Goal: Task Accomplishment & Management: Use online tool/utility

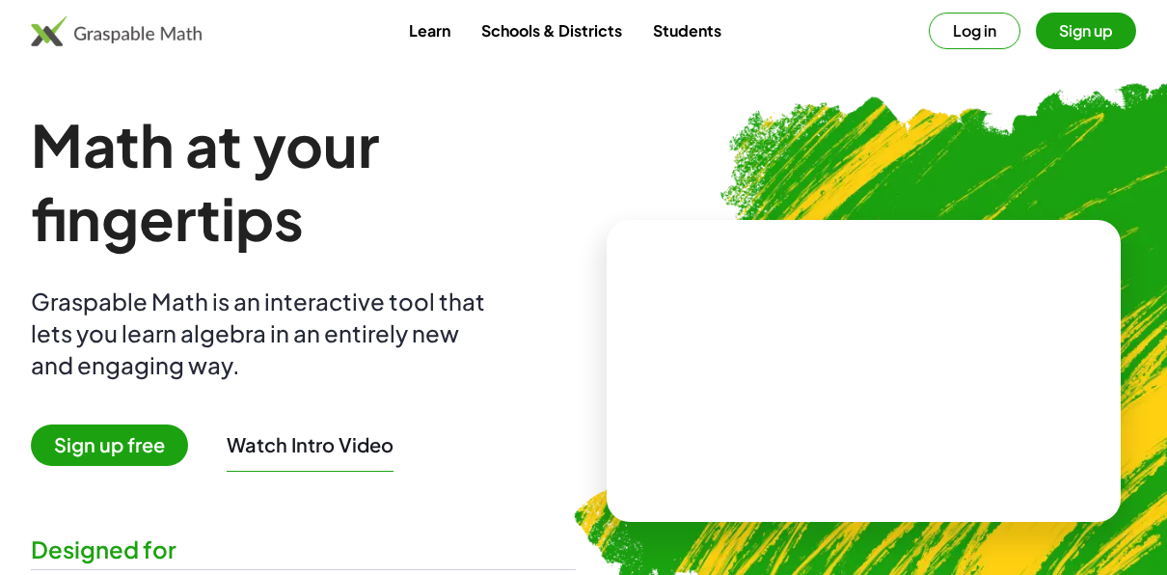
click at [132, 449] on span "Sign up free" at bounding box center [109, 444] width 157 height 41
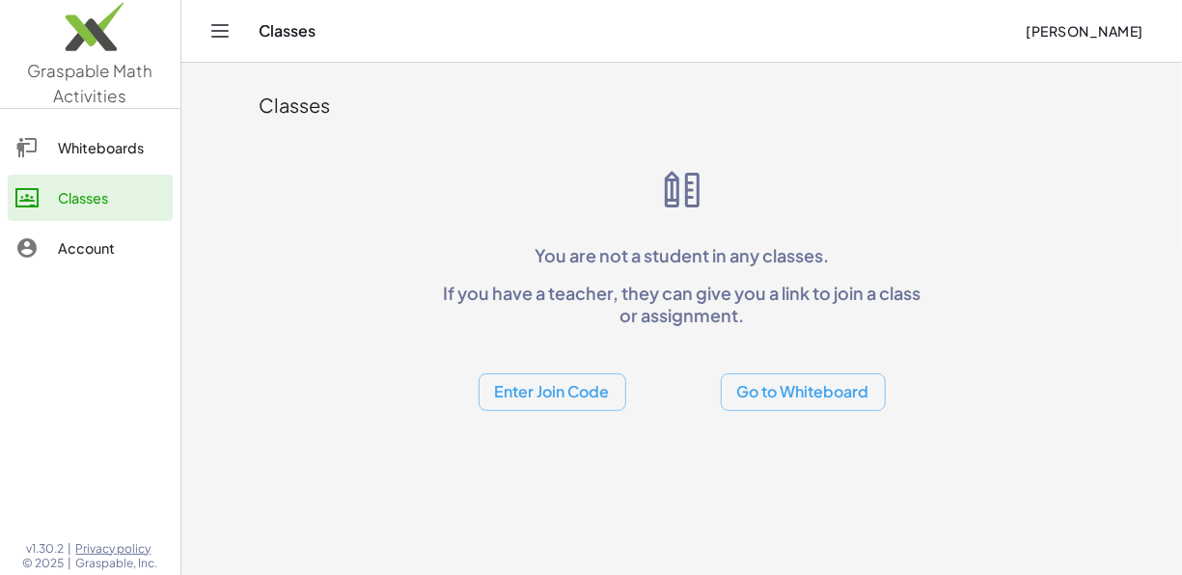
click at [211, 30] on icon "Toggle navigation" at bounding box center [219, 30] width 23 height 23
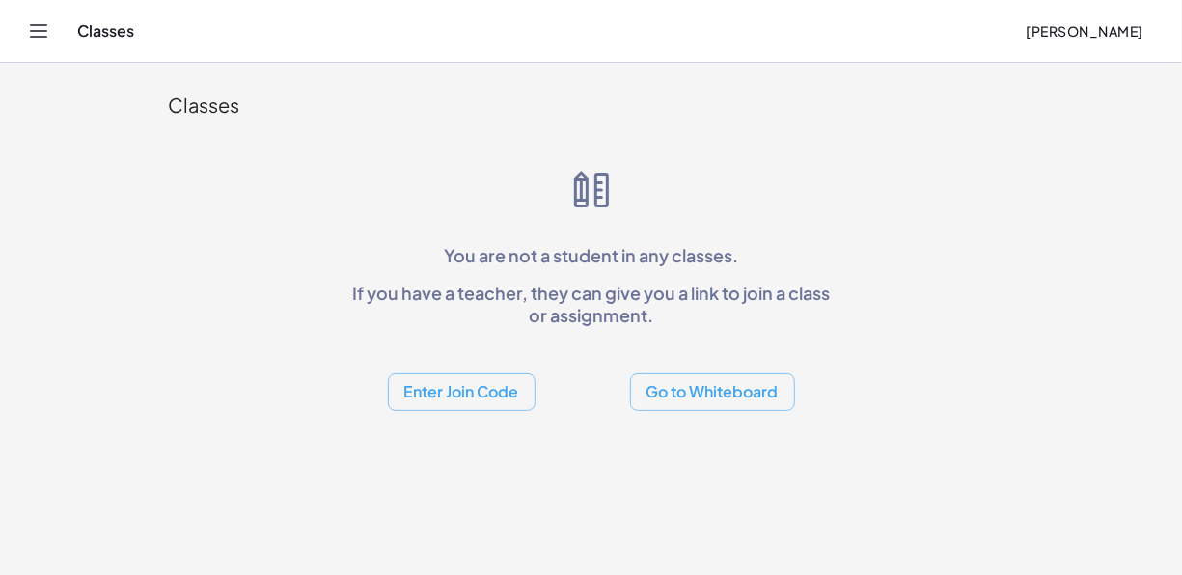
click at [213, 41] on div "Classes [PERSON_NAME]" at bounding box center [590, 31] width 1135 height 62
click at [21, 25] on header "Classes [PERSON_NAME]" at bounding box center [591, 31] width 1182 height 63
click at [40, 38] on icon "Toggle navigation" at bounding box center [38, 30] width 23 height 23
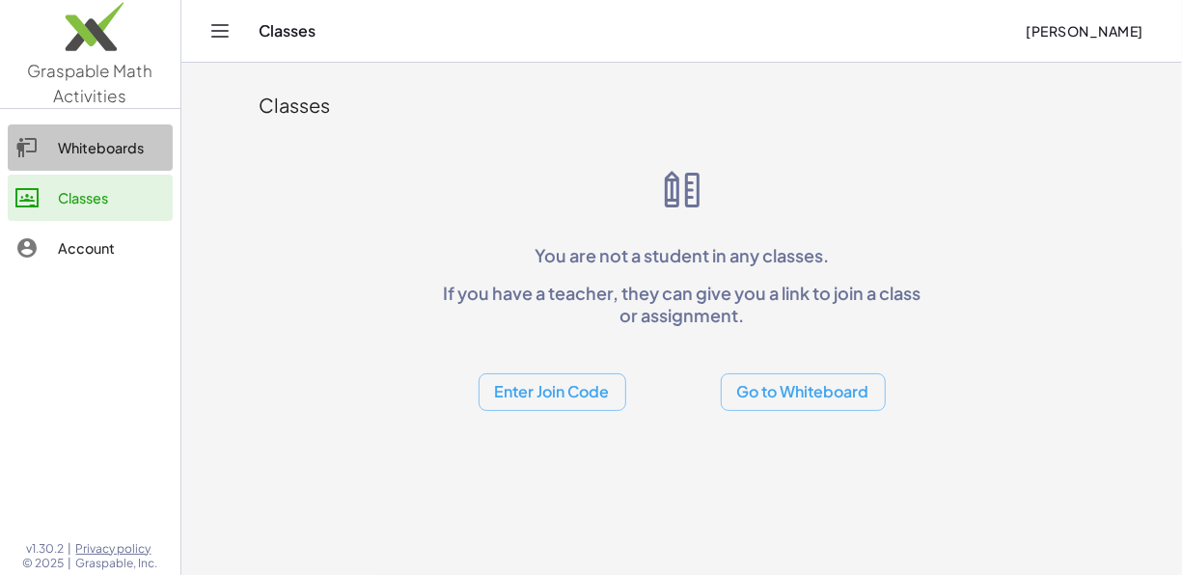
click at [94, 147] on div "Whiteboards" at bounding box center [111, 147] width 107 height 23
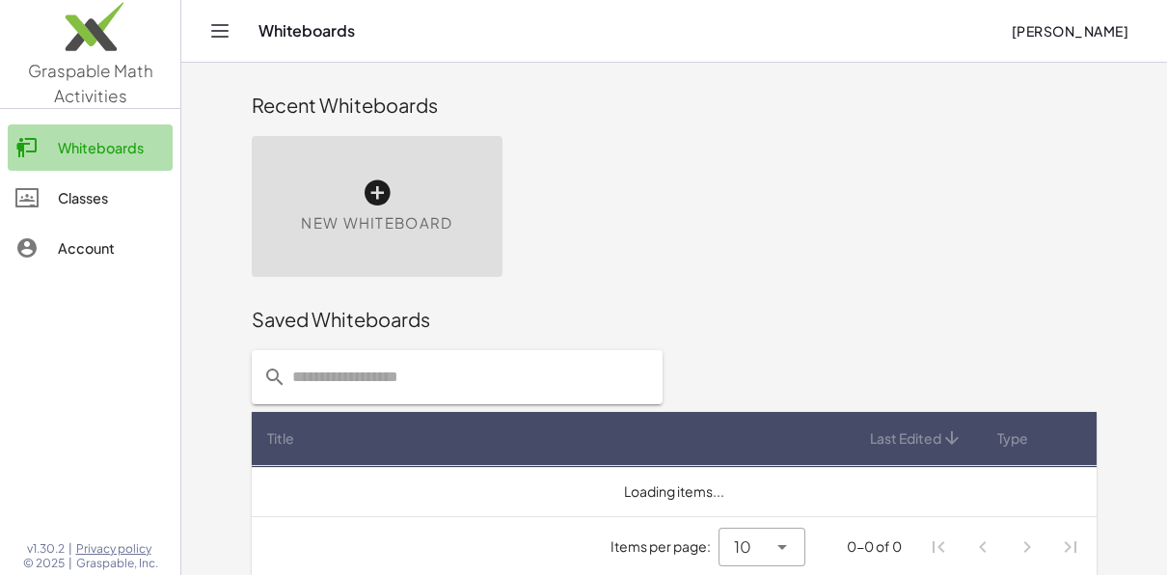
click at [94, 147] on div "Whiteboards" at bounding box center [111, 147] width 107 height 23
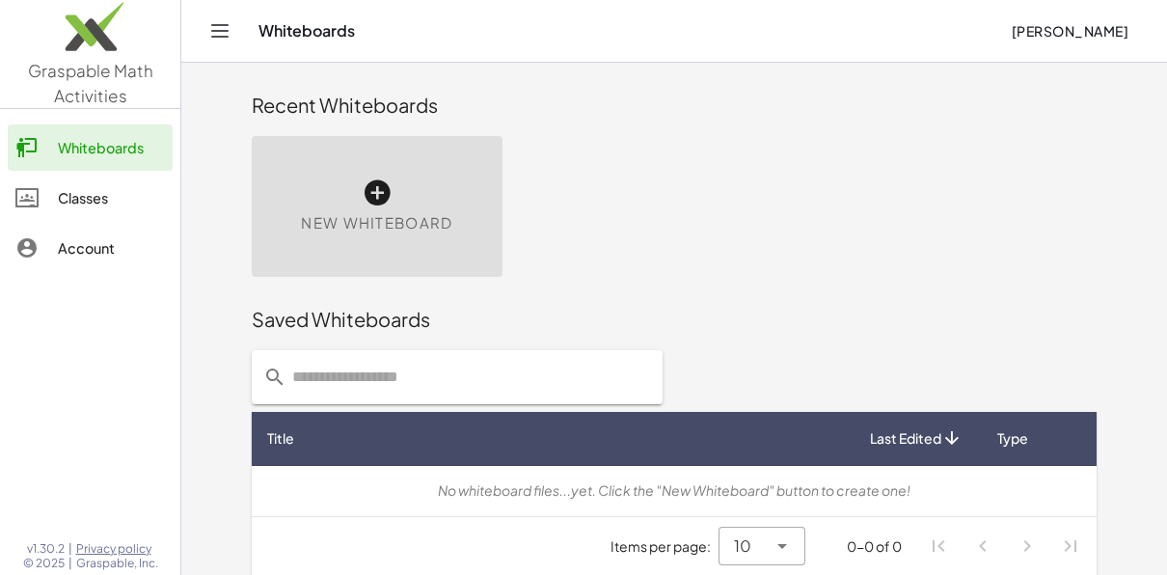
click at [1036, 35] on span "[PERSON_NAME]" at bounding box center [1070, 30] width 118 height 17
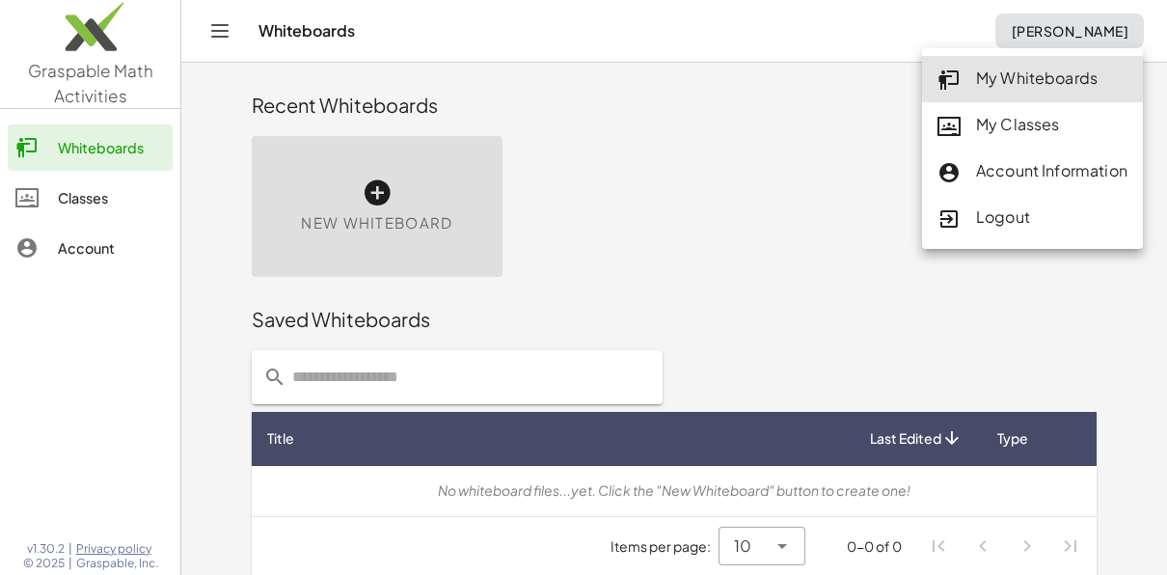
click at [752, 199] on div "New Whiteboard" at bounding box center [674, 206] width 868 height 164
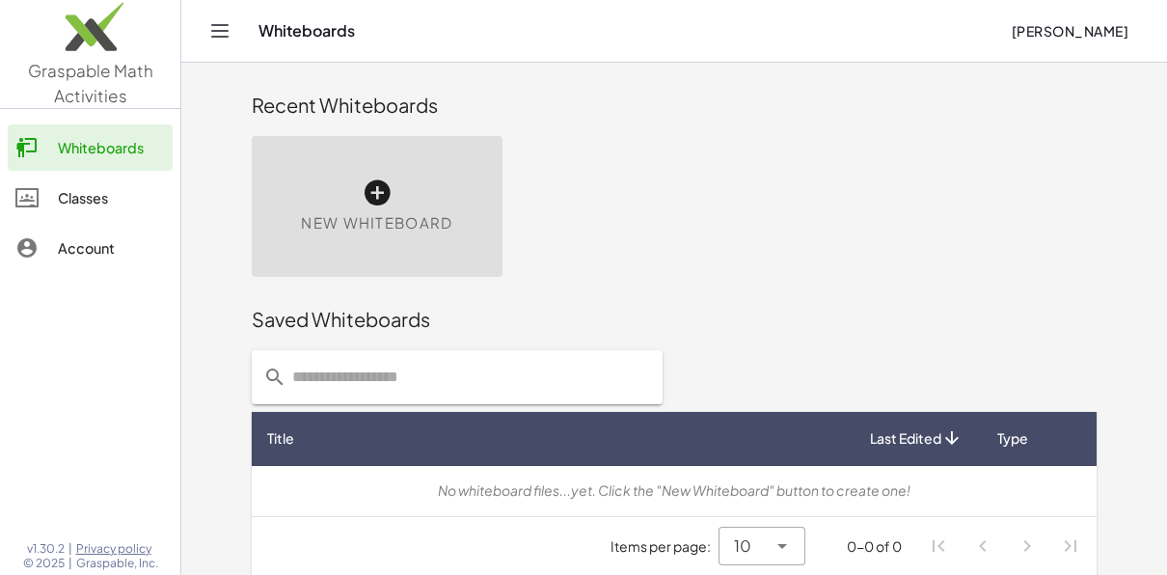
click at [442, 212] on span "New Whiteboard" at bounding box center [376, 223] width 151 height 22
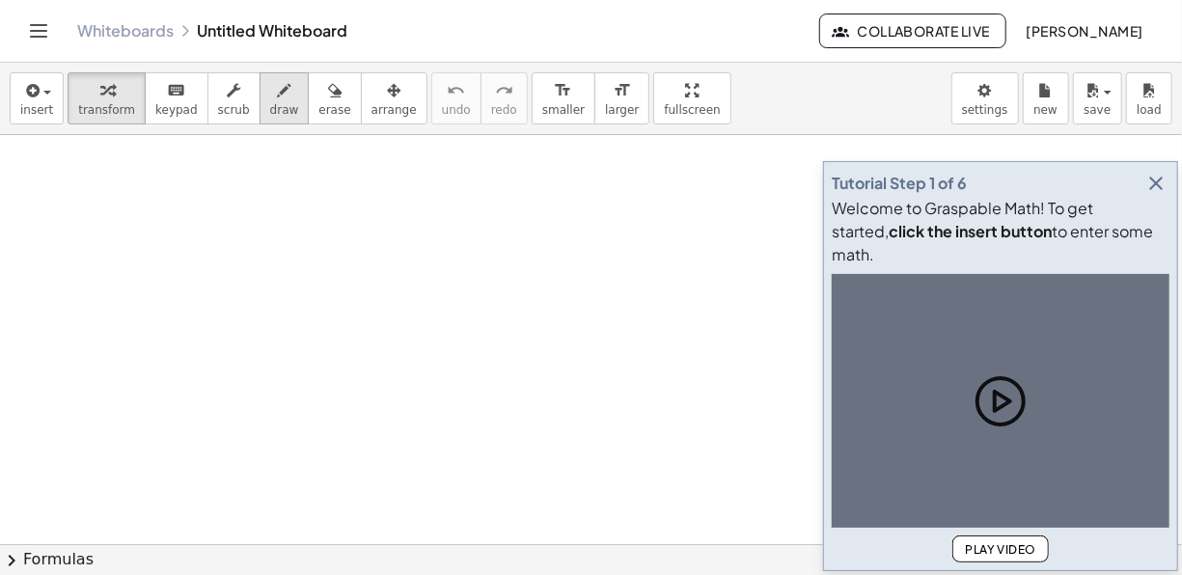
click at [278, 91] on icon "button" at bounding box center [285, 90] width 14 height 23
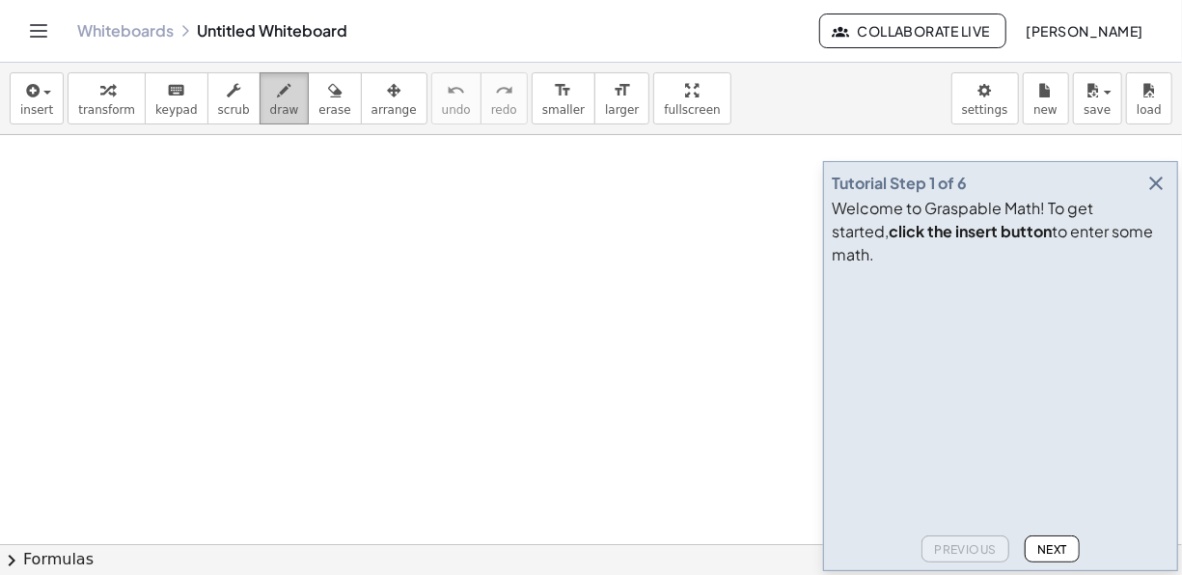
click at [278, 99] on icon "button" at bounding box center [285, 90] width 14 height 23
click at [265, 102] on button "draw" at bounding box center [284, 98] width 50 height 52
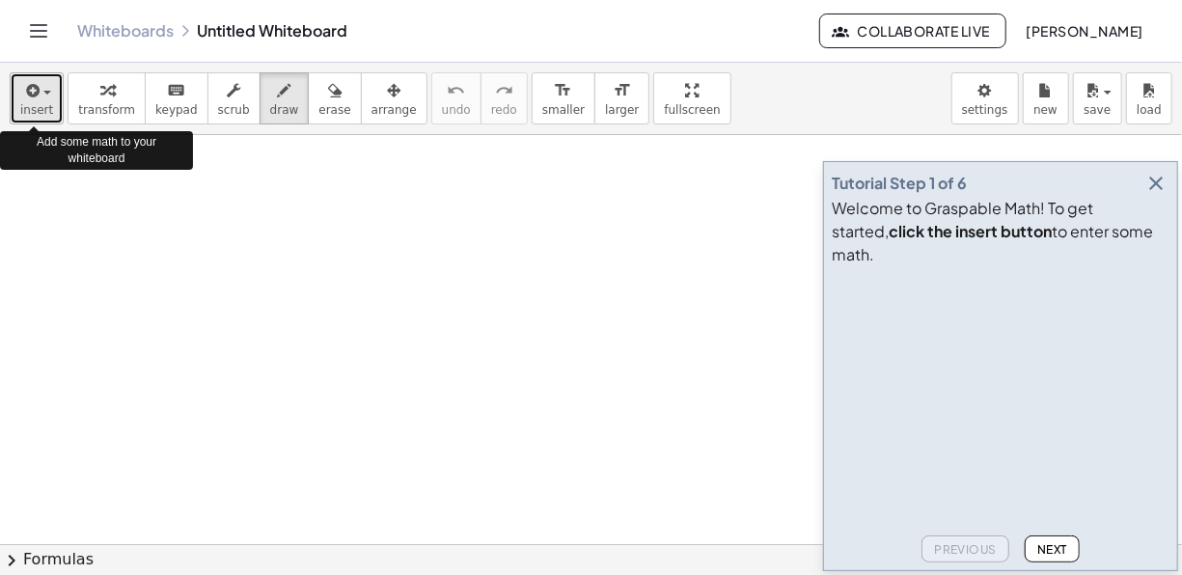
click at [45, 103] on span "insert" at bounding box center [36, 110] width 33 height 14
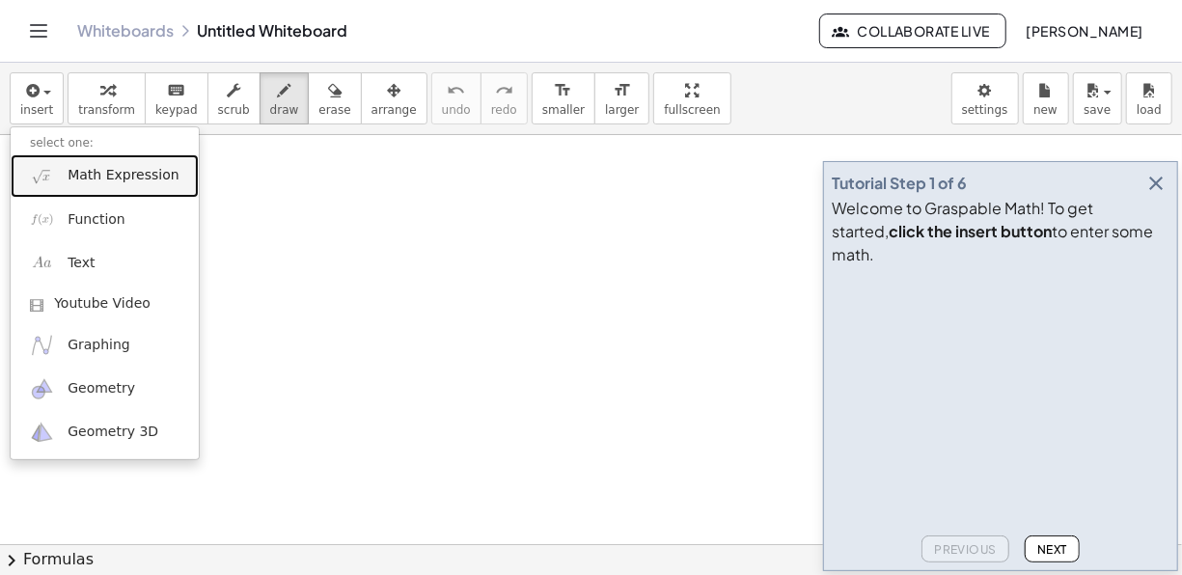
click at [86, 176] on span "Math Expression" at bounding box center [123, 175] width 111 height 19
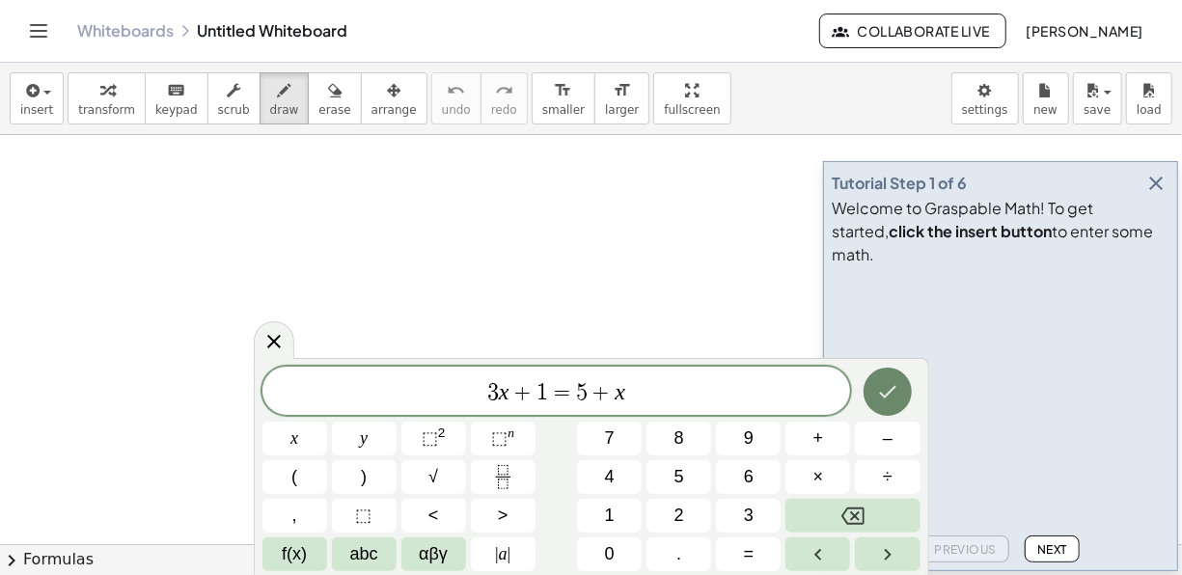
click at [891, 396] on icon "Done" at bounding box center [887, 391] width 23 height 23
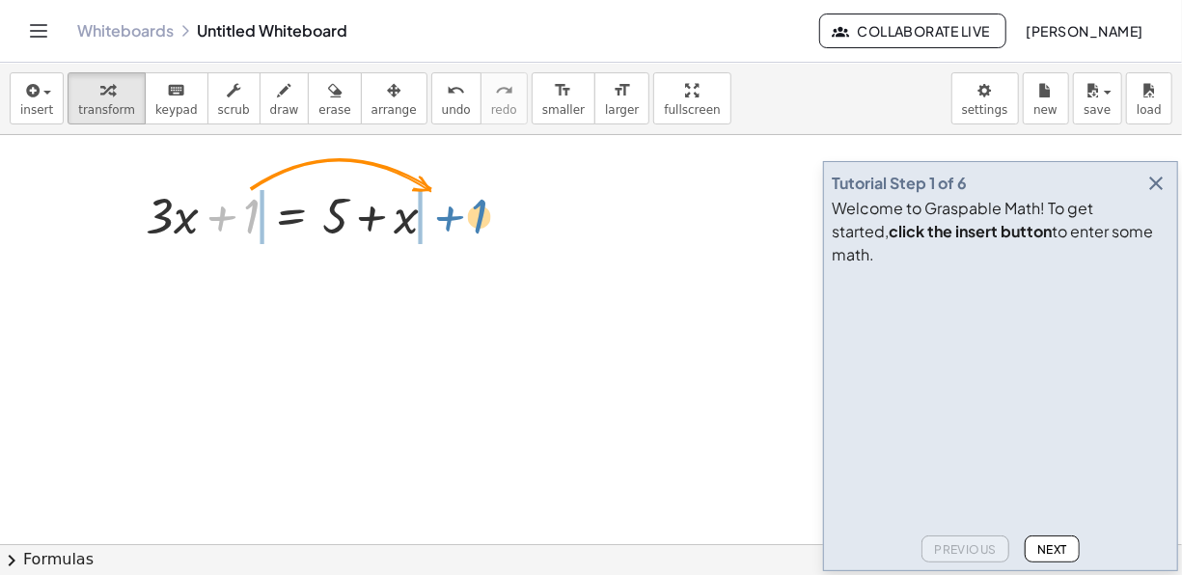
drag, startPoint x: 250, startPoint y: 207, endPoint x: 468, endPoint y: 206, distance: 218.0
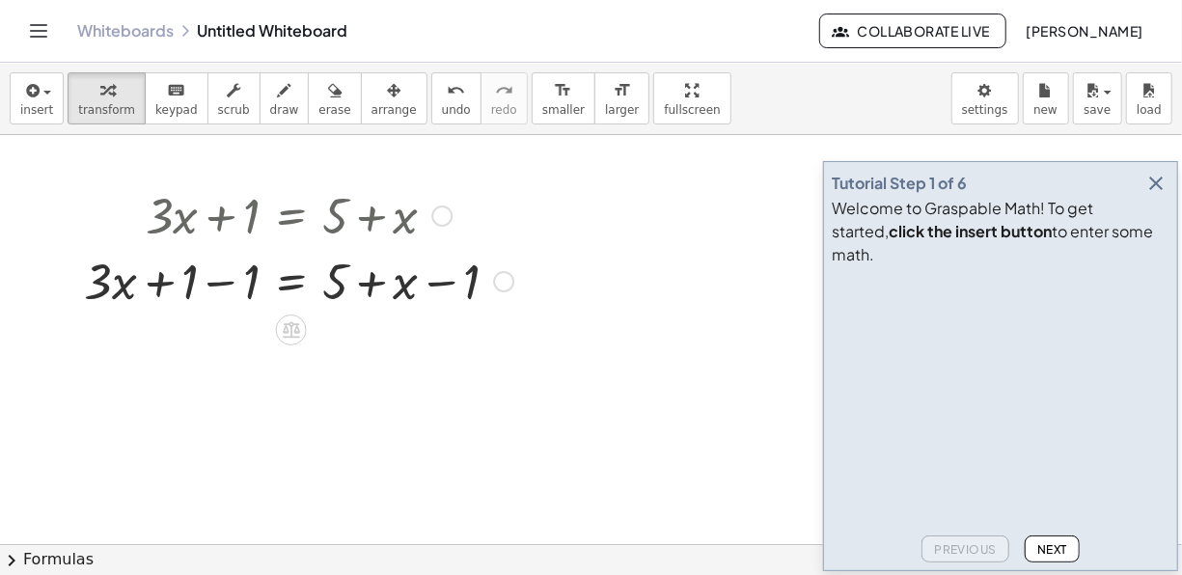
drag, startPoint x: 164, startPoint y: 214, endPoint x: 447, endPoint y: 215, distance: 282.6
click at [291, 216] on div "+ · 3 · x + 1 = + 5 + x" at bounding box center [291, 216] width 0 height 0
drag, startPoint x: 447, startPoint y: 215, endPoint x: 392, endPoint y: 164, distance: 75.1
click at [392, 164] on div at bounding box center [591, 545] width 1182 height 821
click at [1050, 540] on button "Next" at bounding box center [1051, 548] width 55 height 27
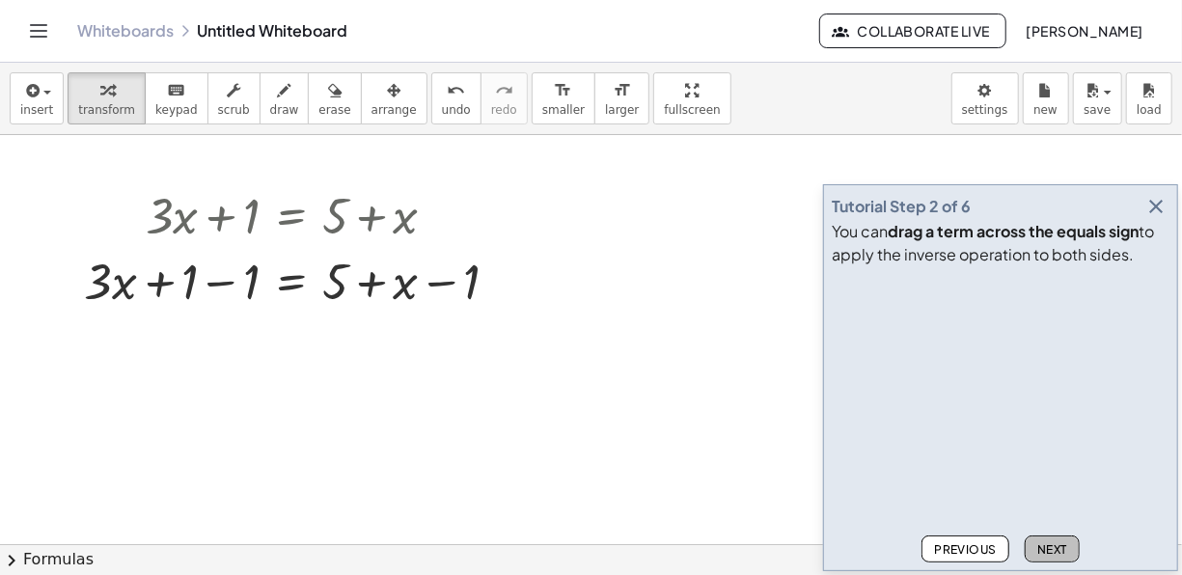
click at [1047, 542] on span "Next" at bounding box center [1052, 549] width 30 height 14
click at [215, 291] on div at bounding box center [298, 280] width 449 height 66
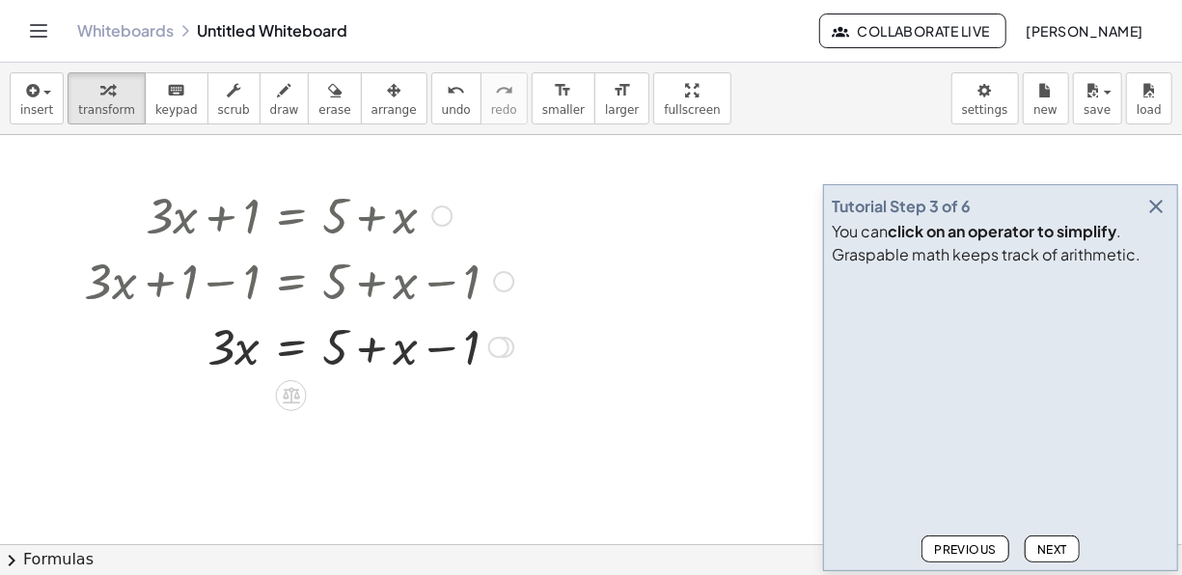
click at [219, 281] on div at bounding box center [298, 280] width 449 height 66
click at [373, 285] on div at bounding box center [298, 280] width 449 height 66
drag, startPoint x: 470, startPoint y: 353, endPoint x: 336, endPoint y: 351, distance: 134.1
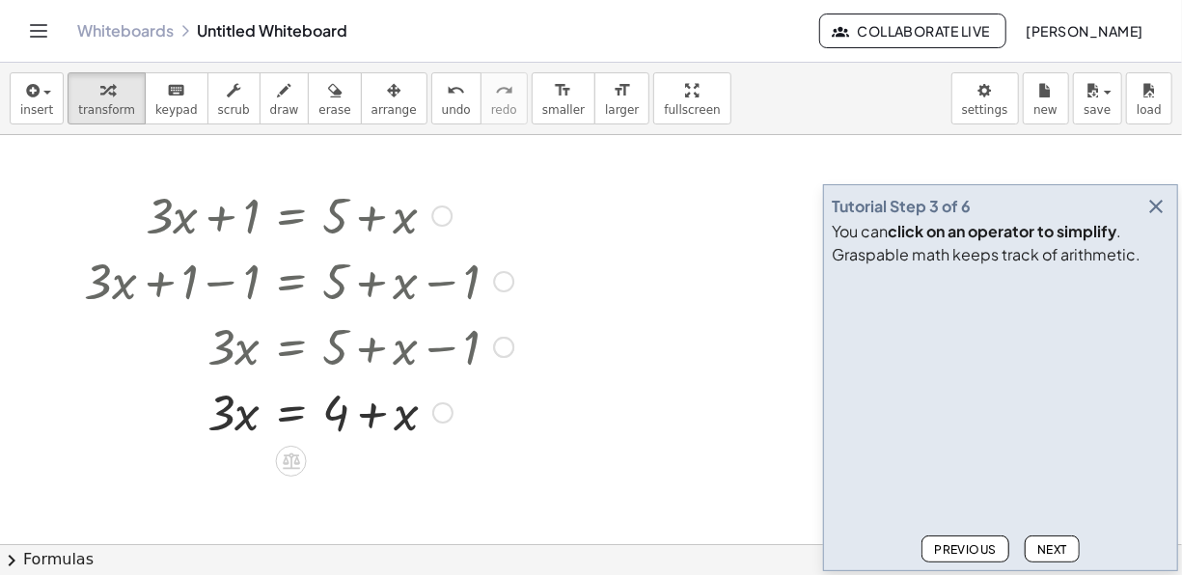
drag, startPoint x: 441, startPoint y: 341, endPoint x: 449, endPoint y: 405, distance: 65.1
click at [291, 216] on div "+ · 3 · x + 1 = + 5 + x + · 3 · x + 1 − 1 = + 5 + x − 1 + · 3 · x + 0 = + 5 + x…" at bounding box center [291, 216] width 0 height 0
click at [1050, 532] on div "Previous Next" at bounding box center [1001, 545] width 338 height 35
click at [1052, 538] on button "Next" at bounding box center [1051, 548] width 55 height 27
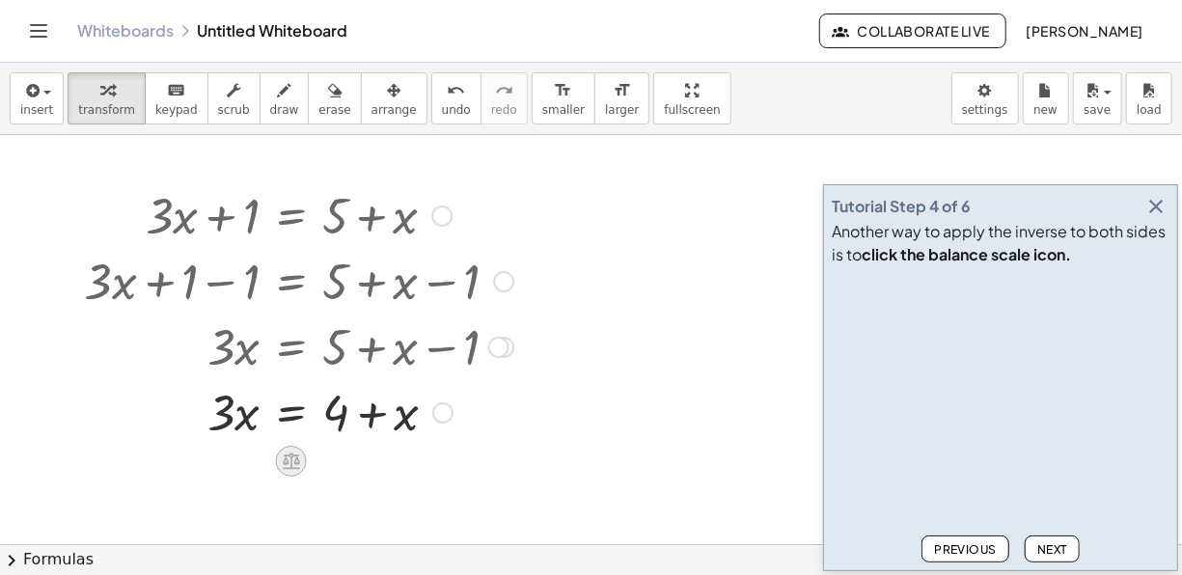
click at [294, 464] on icon at bounding box center [291, 460] width 20 height 20
click at [244, 461] on div "−" at bounding box center [252, 461] width 31 height 31
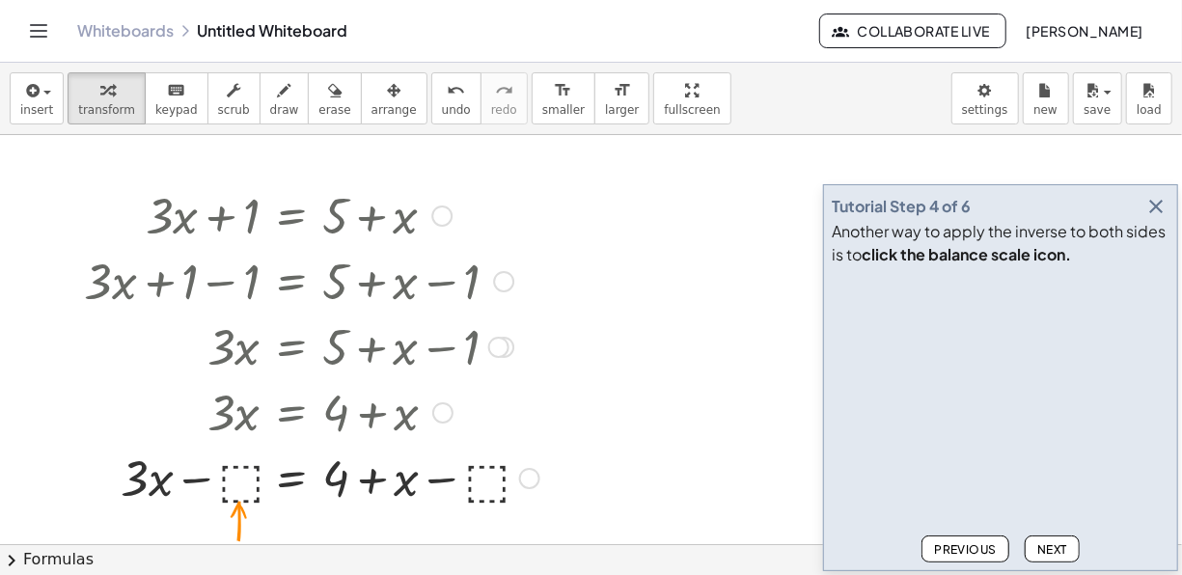
click at [235, 480] on div at bounding box center [311, 477] width 475 height 66
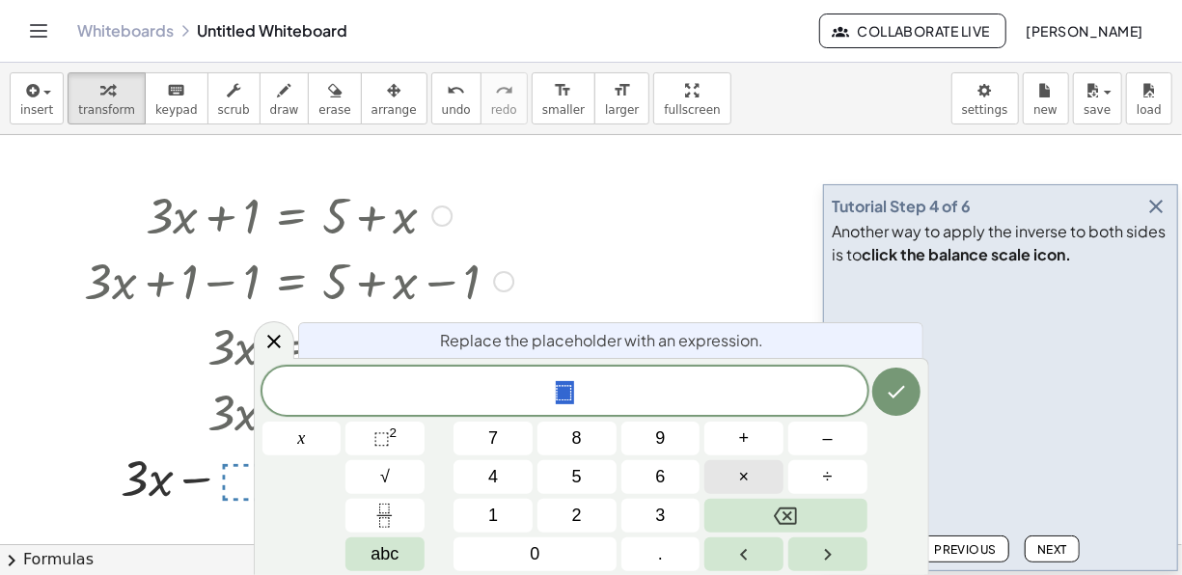
click at [740, 480] on span "×" at bounding box center [744, 477] width 11 height 26
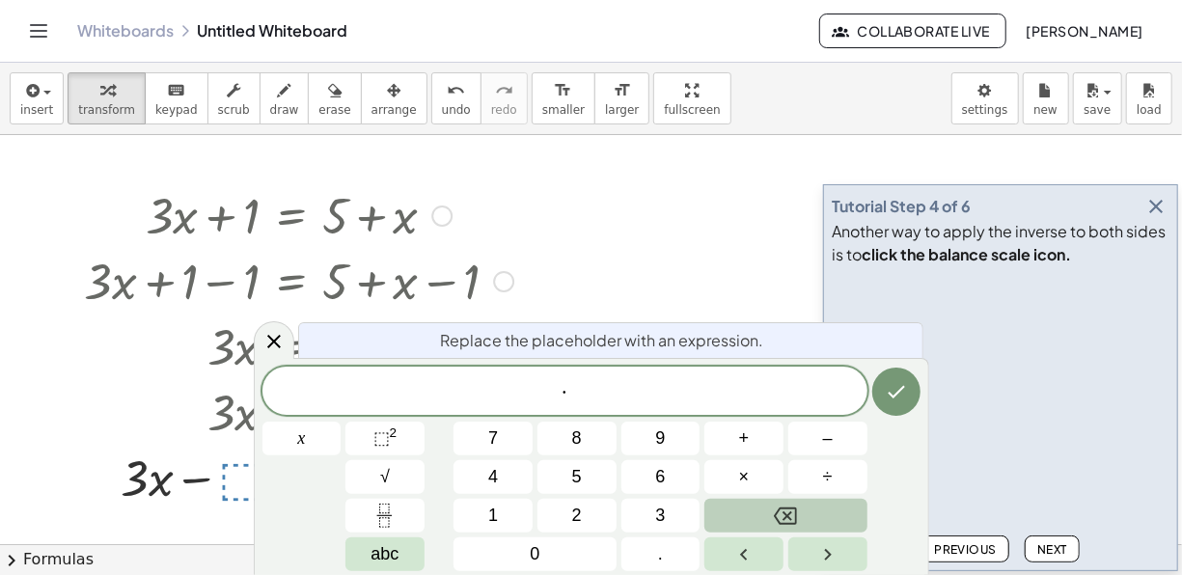
click at [763, 510] on button "Backspace" at bounding box center [785, 516] width 162 height 34
click at [397, 536] on div "​ x 7 8 9 + – 4 5 6 × ÷ ⬚ 2 √ abc 1 2 3 0 ." at bounding box center [591, 469] width 658 height 205
click at [398, 542] on button "abc" at bounding box center [384, 554] width 79 height 34
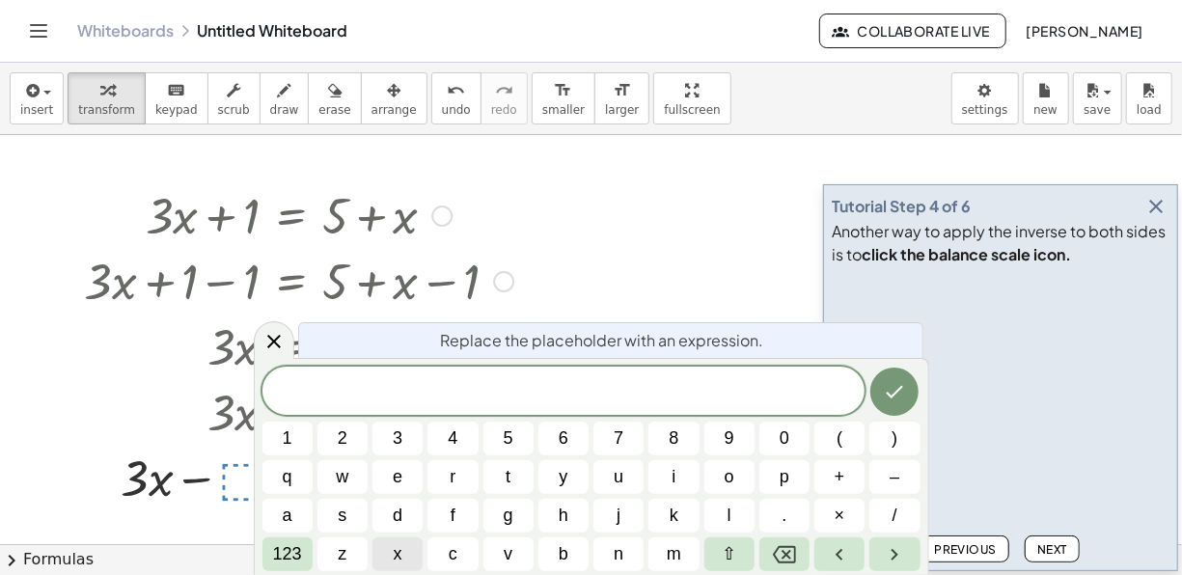
click at [401, 560] on span "x" at bounding box center [398, 554] width 9 height 26
click at [896, 395] on icon "Done" at bounding box center [894, 391] width 23 height 23
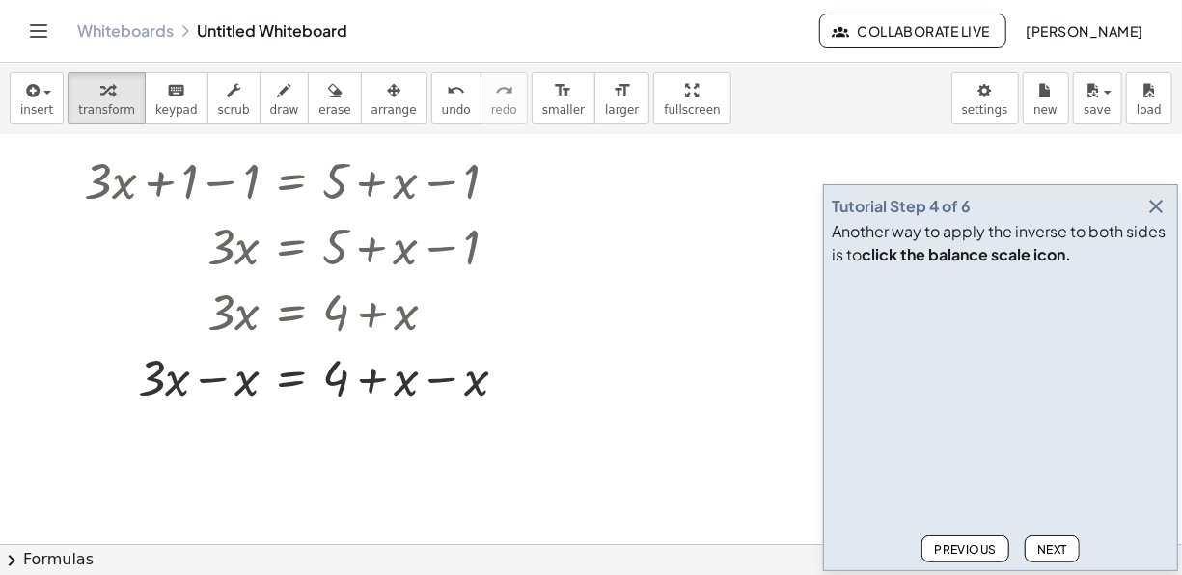
scroll to position [289, 0]
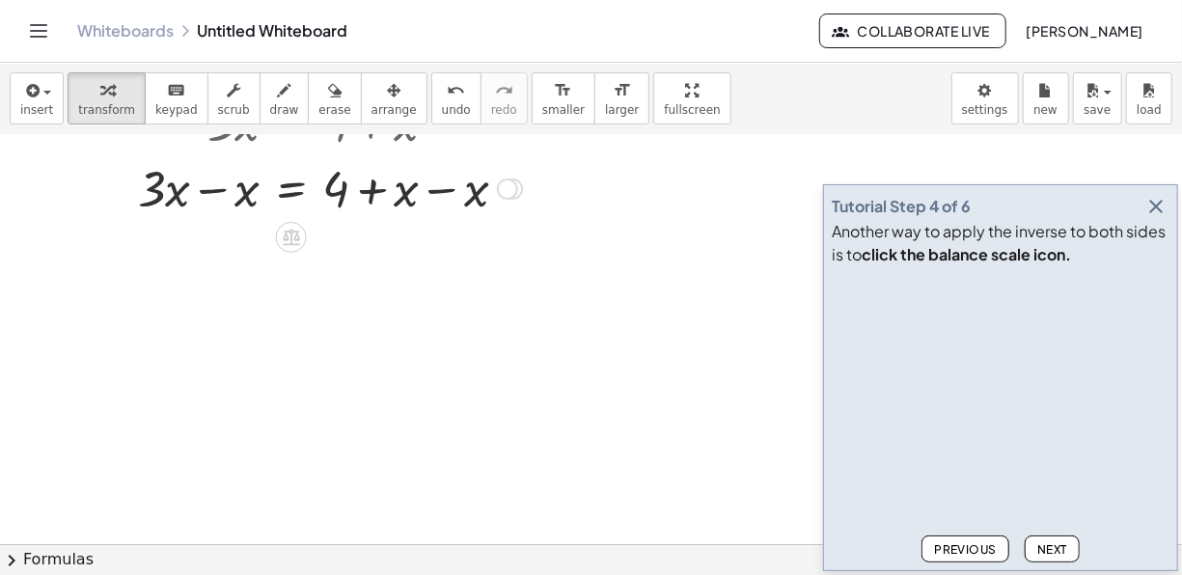
click at [479, 200] on div at bounding box center [302, 187] width 457 height 66
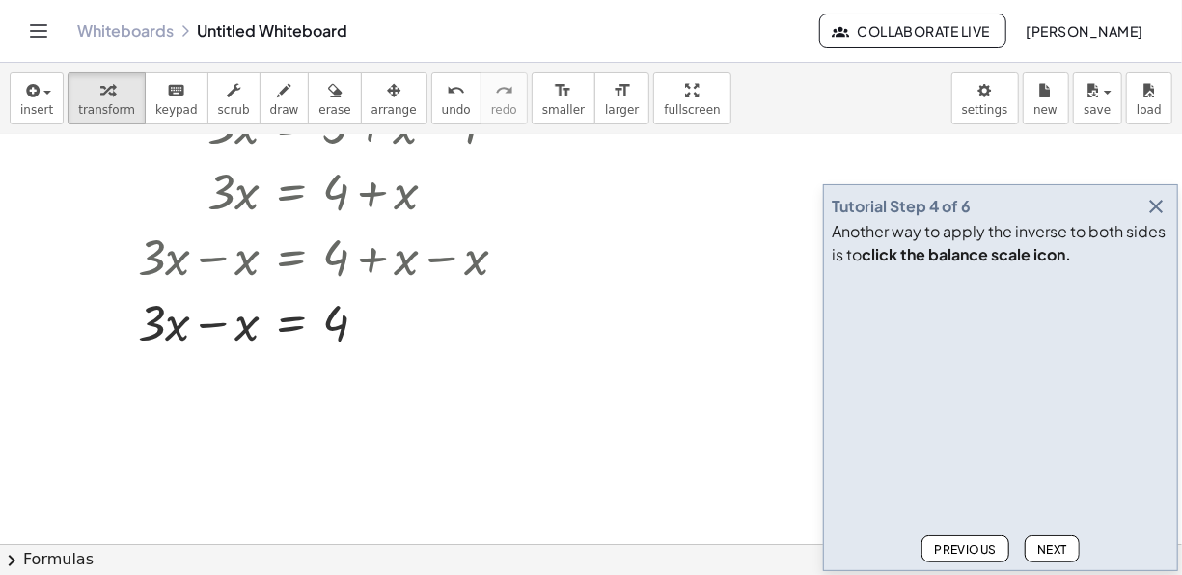
scroll to position [193, 0]
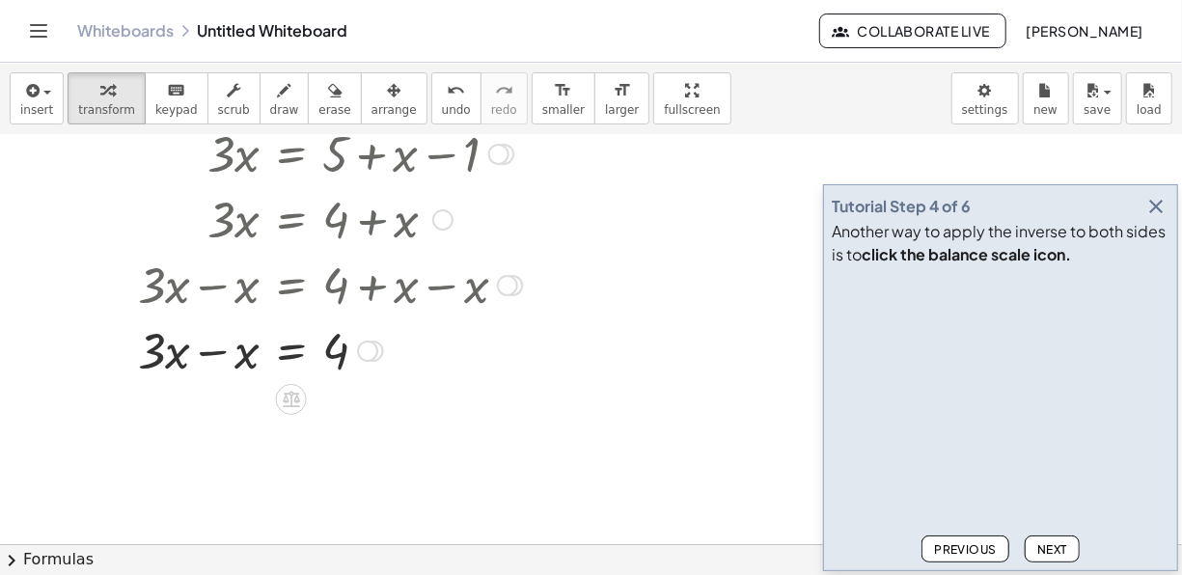
click at [456, 293] on div at bounding box center [302, 284] width 457 height 66
click at [481, 293] on div at bounding box center [302, 284] width 457 height 66
click at [423, 286] on div at bounding box center [302, 284] width 457 height 66
drag, startPoint x: 236, startPoint y: 356, endPoint x: 217, endPoint y: 350, distance: 20.1
click at [236, 355] on div at bounding box center [302, 349] width 457 height 66
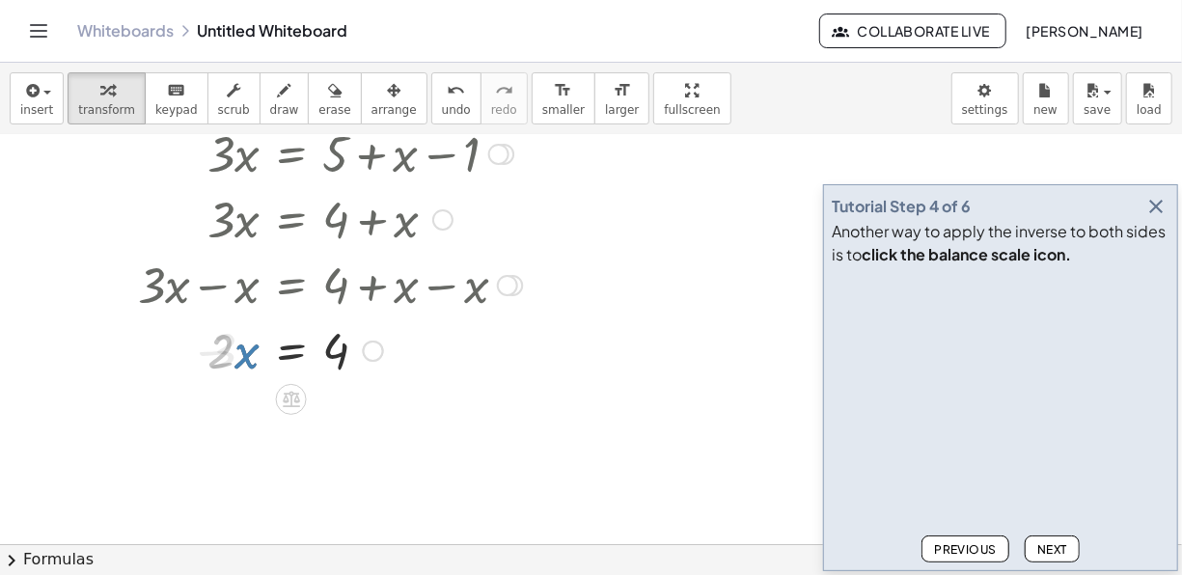
click at [217, 350] on div at bounding box center [302, 349] width 457 height 66
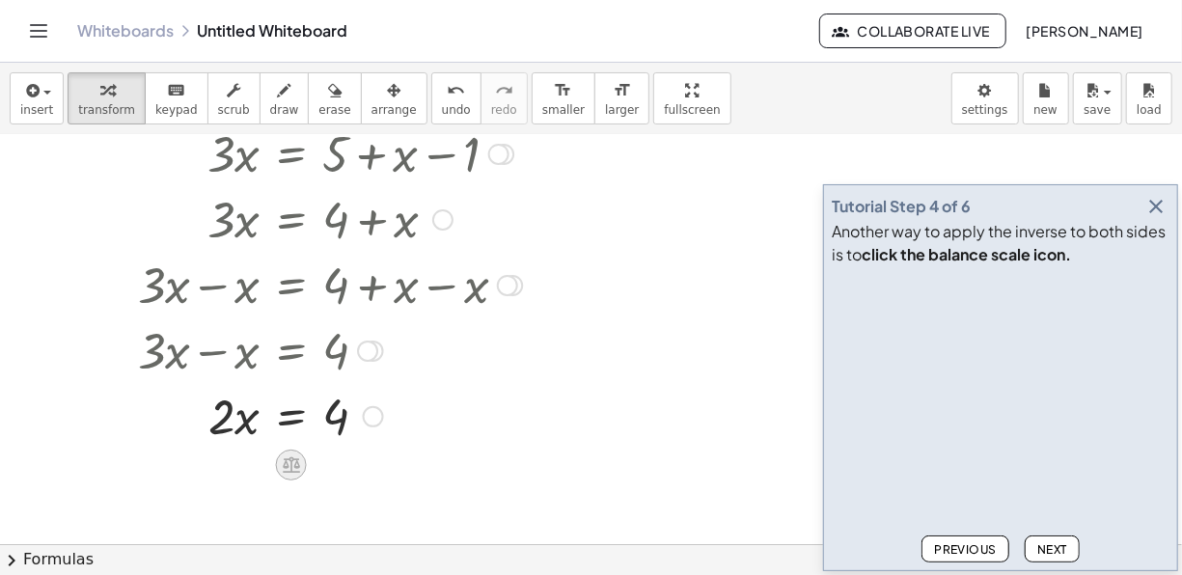
click at [286, 465] on icon at bounding box center [291, 465] width 17 height 16
click at [314, 526] on div at bounding box center [591, 352] width 1182 height 821
click at [1037, 538] on button "Next" at bounding box center [1051, 548] width 55 height 27
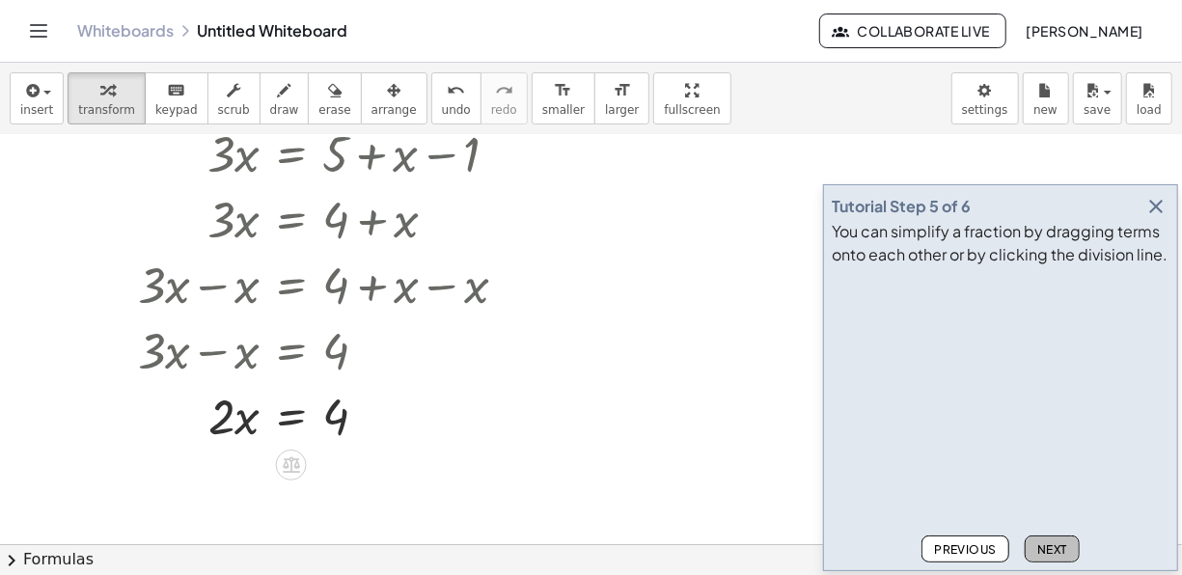
click at [1033, 535] on button "Next" at bounding box center [1051, 548] width 55 height 27
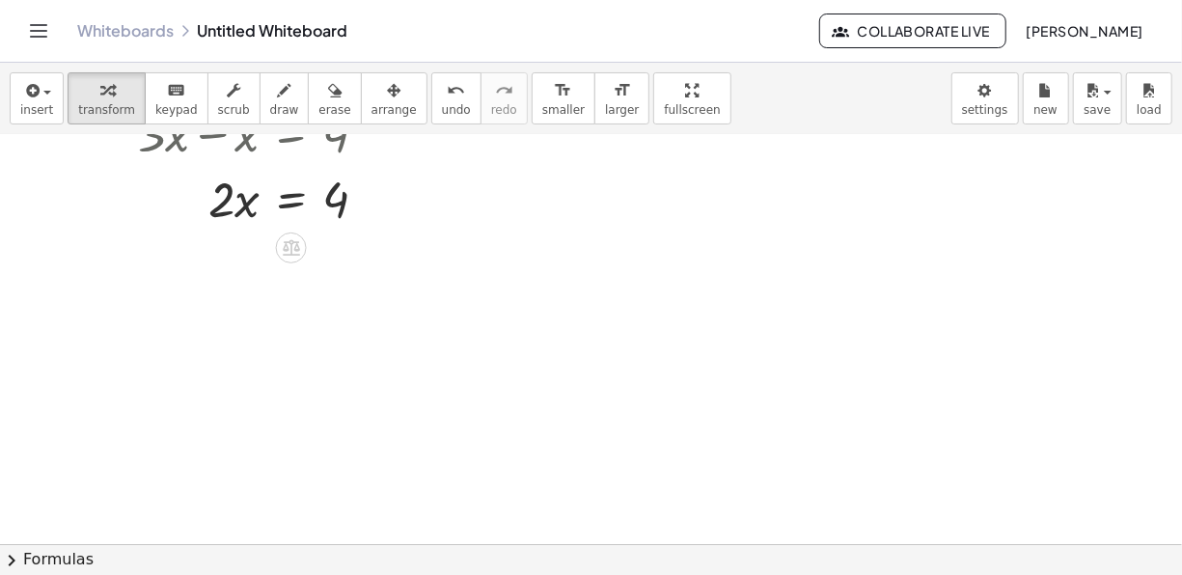
scroll to position [0, 0]
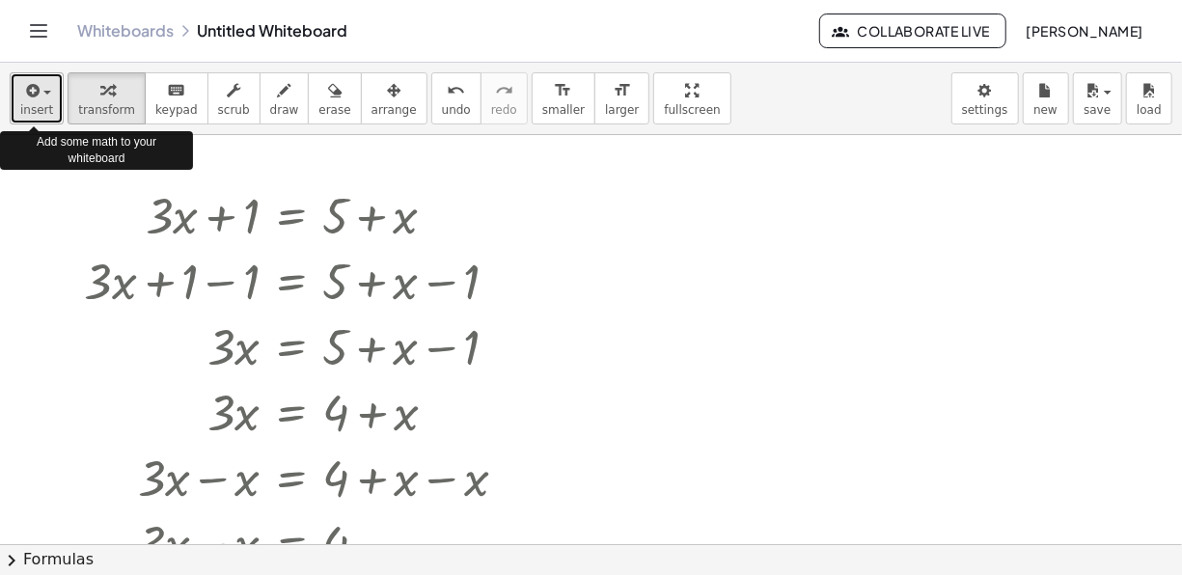
click at [20, 109] on span "insert" at bounding box center [36, 110] width 33 height 14
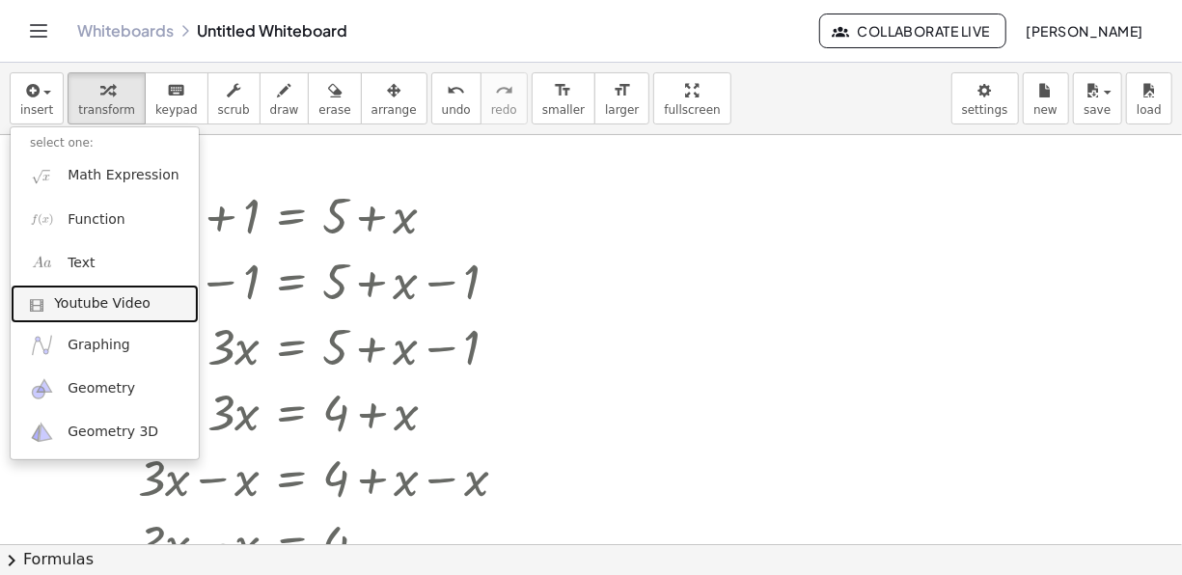
click at [97, 298] on span "Youtube Video" at bounding box center [102, 303] width 96 height 19
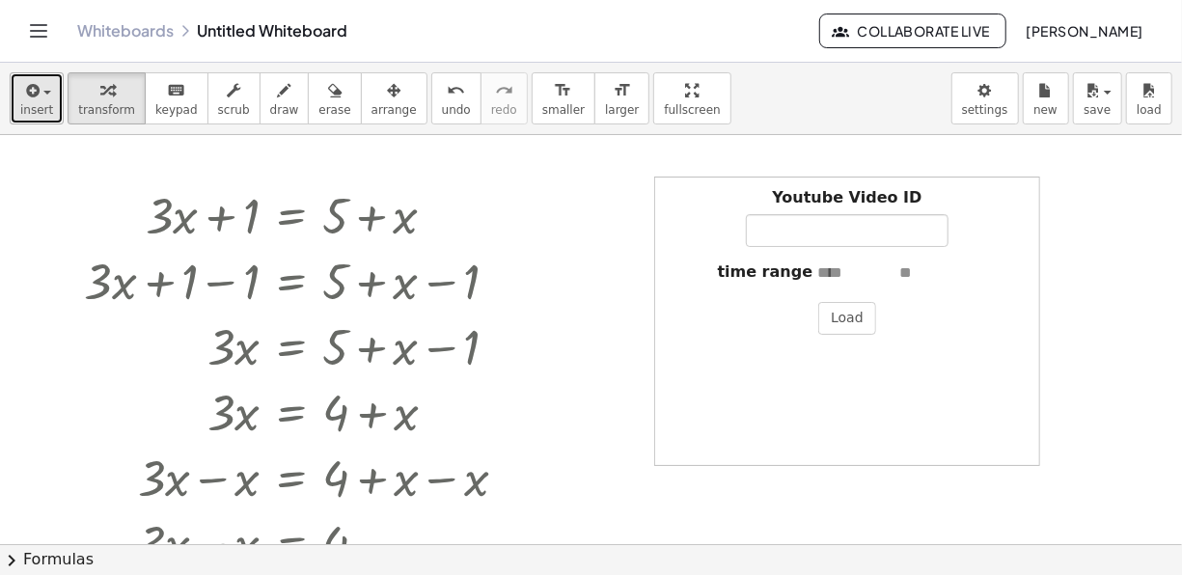
click at [36, 111] on span "insert" at bounding box center [36, 110] width 33 height 14
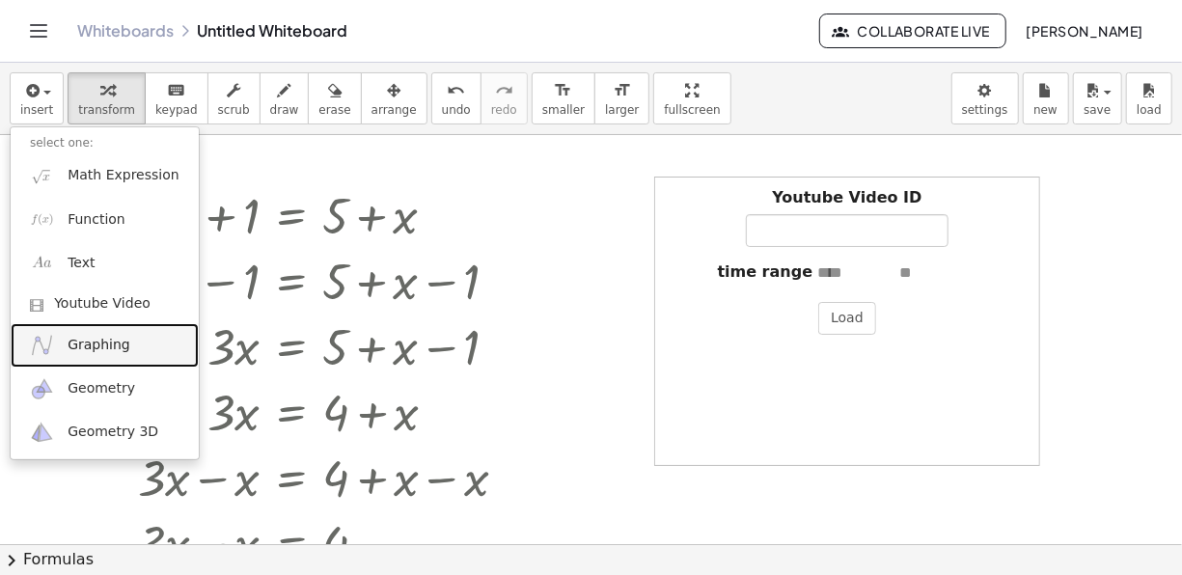
click at [121, 346] on span "Graphing" at bounding box center [99, 345] width 63 height 19
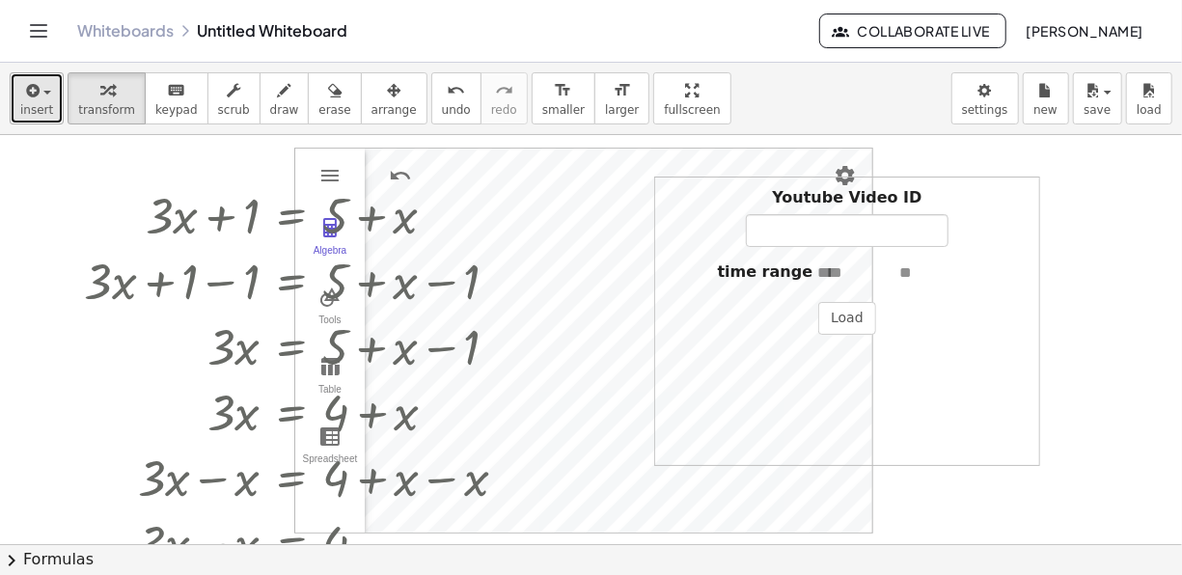
click at [26, 93] on icon "button" at bounding box center [30, 90] width 17 height 23
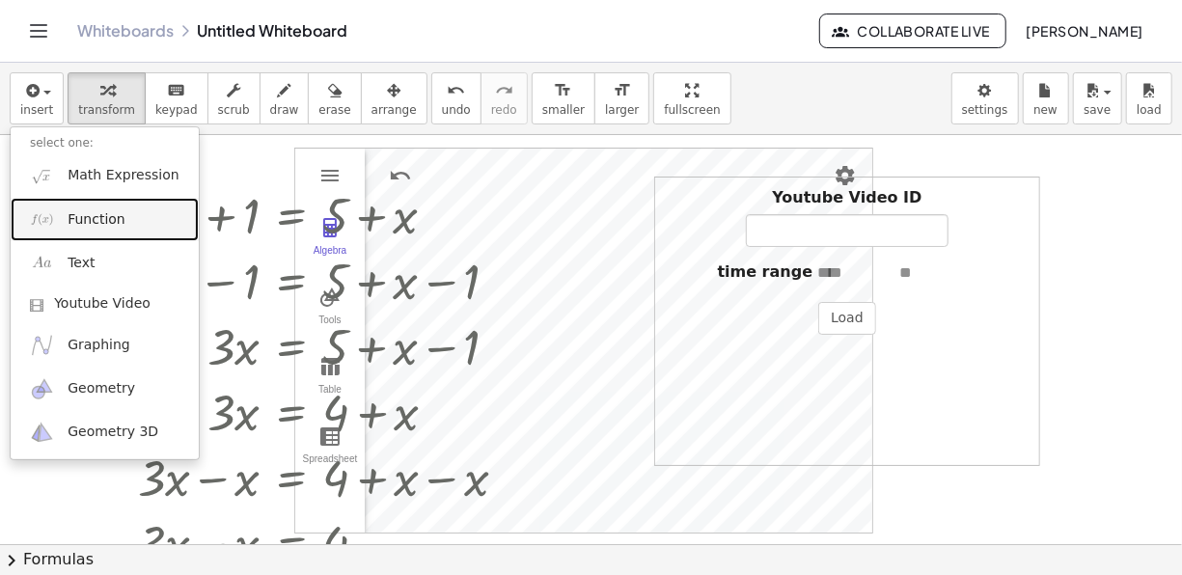
click at [128, 200] on link "Function" at bounding box center [105, 219] width 188 height 43
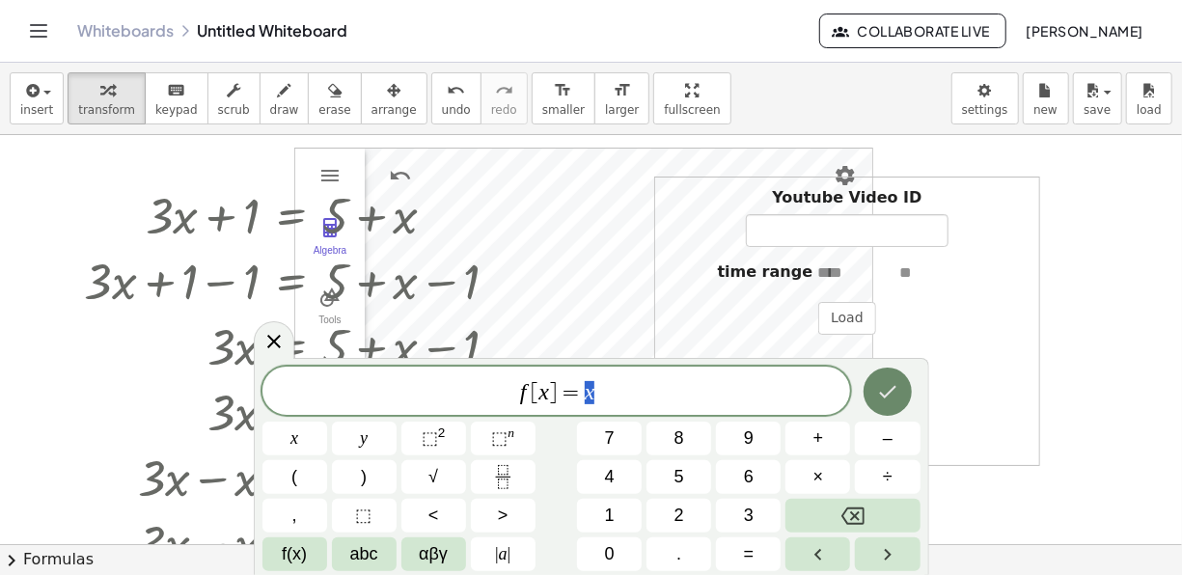
click at [893, 390] on icon "Done" at bounding box center [887, 391] width 23 height 23
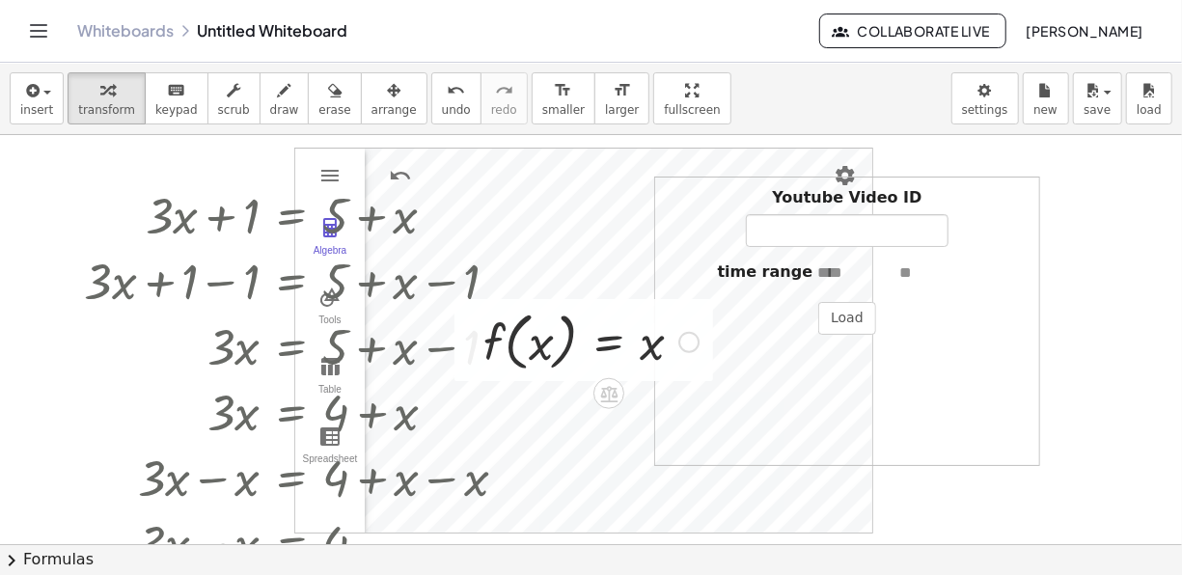
click at [535, 335] on div at bounding box center [591, 340] width 234 height 73
drag, startPoint x: 539, startPoint y: 349, endPoint x: 515, endPoint y: 346, distance: 24.3
click at [515, 346] on div at bounding box center [591, 340] width 234 height 73
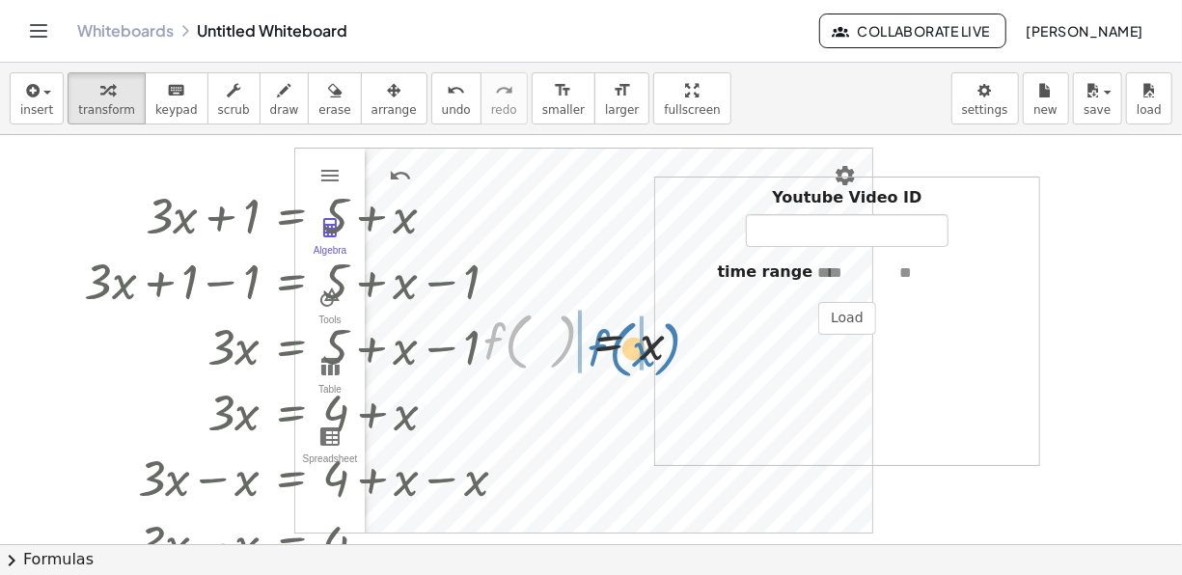
drag, startPoint x: 512, startPoint y: 347, endPoint x: 607, endPoint y: 349, distance: 94.6
click at [609, 350] on div at bounding box center [591, 340] width 234 height 73
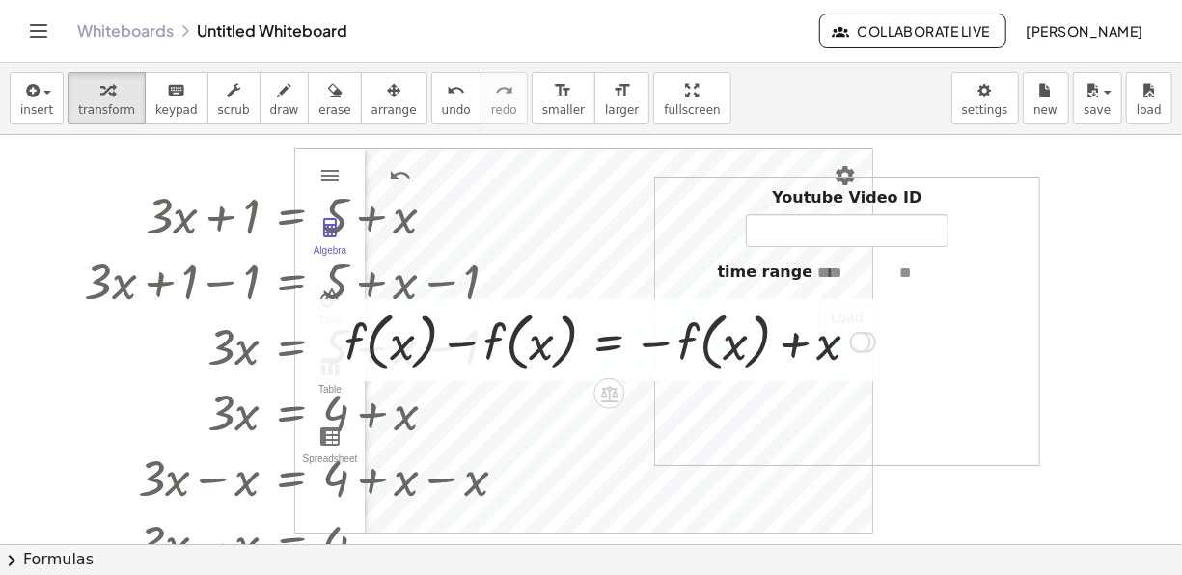
click at [471, 337] on div at bounding box center [610, 340] width 550 height 73
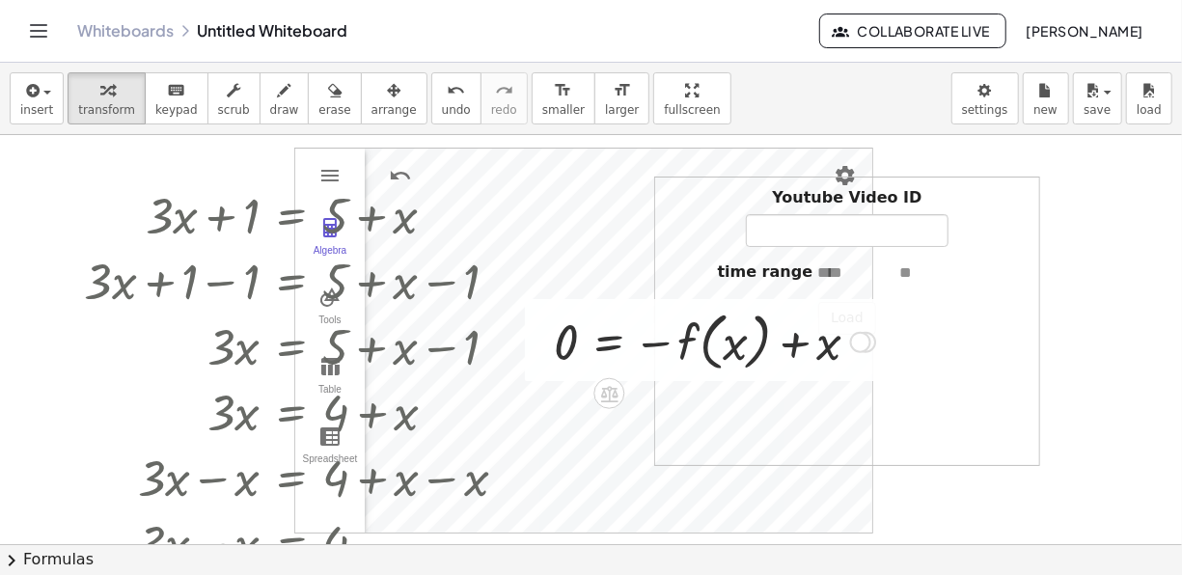
click at [665, 343] on div at bounding box center [714, 340] width 341 height 73
click at [734, 347] on div at bounding box center [714, 340] width 341 height 73
click at [786, 343] on div at bounding box center [714, 340] width 341 height 73
drag, startPoint x: 818, startPoint y: 342, endPoint x: 630, endPoint y: 338, distance: 188.2
click at [630, 339] on div at bounding box center [714, 340] width 341 height 73
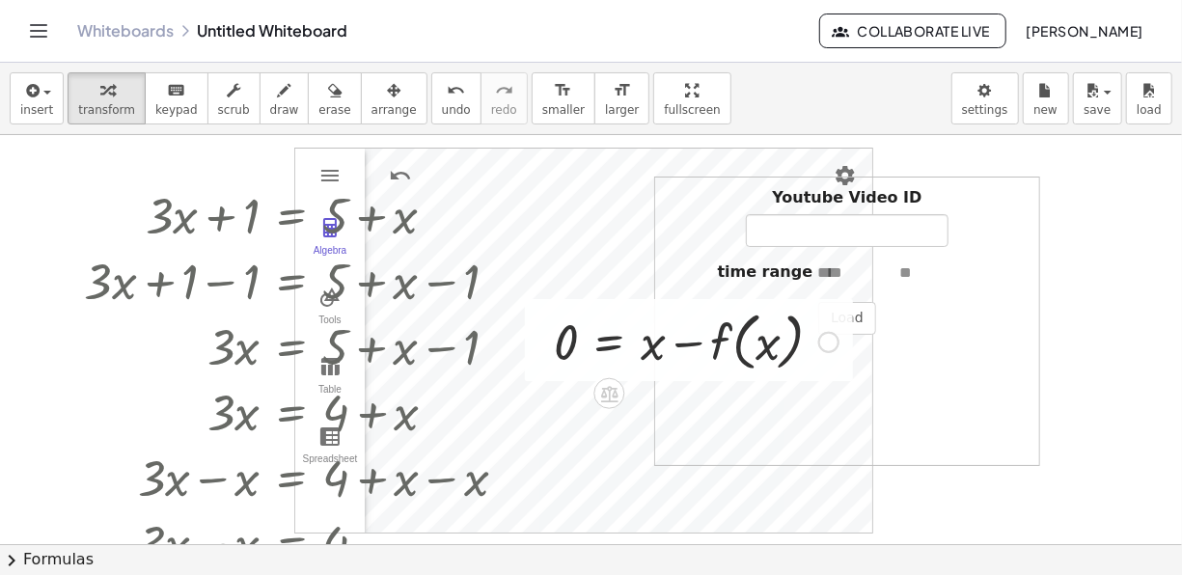
click at [717, 341] on div at bounding box center [696, 340] width 304 height 73
drag, startPoint x: 773, startPoint y: 353, endPoint x: 680, endPoint y: 352, distance: 92.6
click at [680, 352] on div at bounding box center [696, 340] width 304 height 73
drag, startPoint x: 764, startPoint y: 341, endPoint x: 705, endPoint y: 342, distance: 58.9
click at [705, 342] on div at bounding box center [696, 340] width 304 height 73
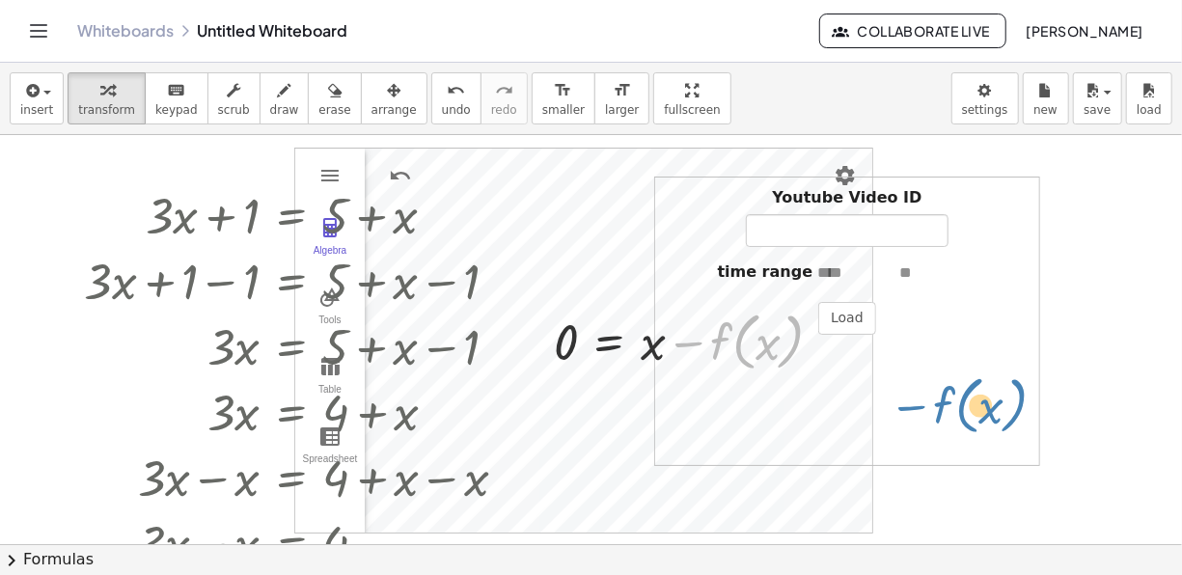
drag, startPoint x: 716, startPoint y: 339, endPoint x: 954, endPoint y: 361, distance: 239.3
click at [954, 369] on div "+ · 3 · x + 1 = + 5 + x + · 3 · x + 1 − 1 = + 5 + x − 1 + · 3 · x + 0 = + 5 + x…" at bounding box center [591, 545] width 1182 height 821
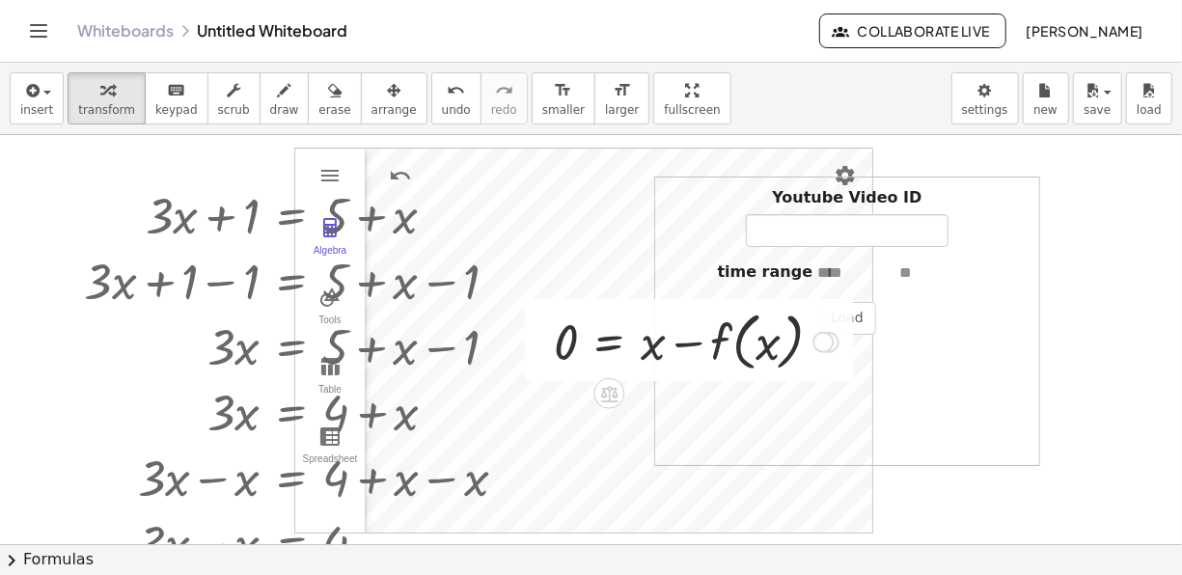
click at [655, 343] on div at bounding box center [696, 340] width 304 height 73
click at [597, 334] on div at bounding box center [696, 340] width 304 height 73
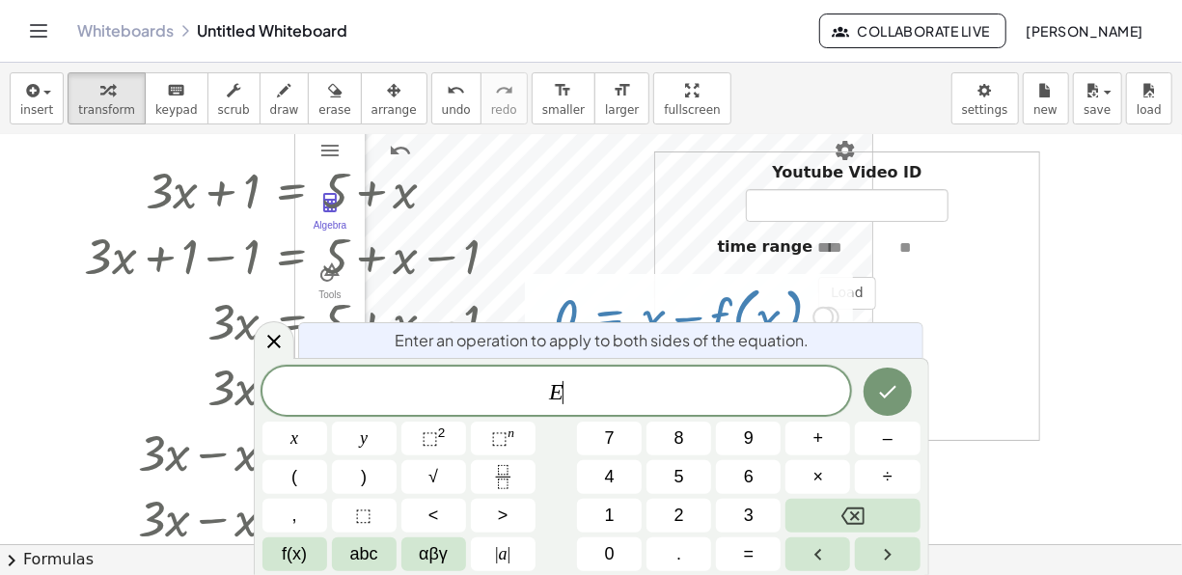
scroll to position [70, 0]
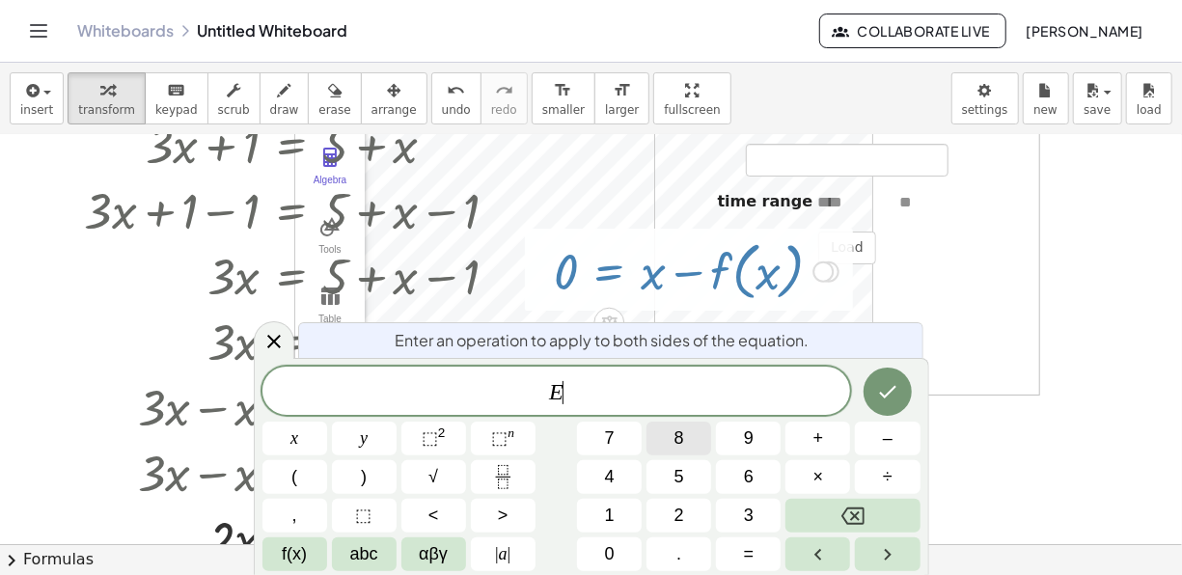
click at [663, 453] on button "8" at bounding box center [678, 439] width 65 height 34
click at [899, 392] on button "Done" at bounding box center [887, 392] width 48 height 48
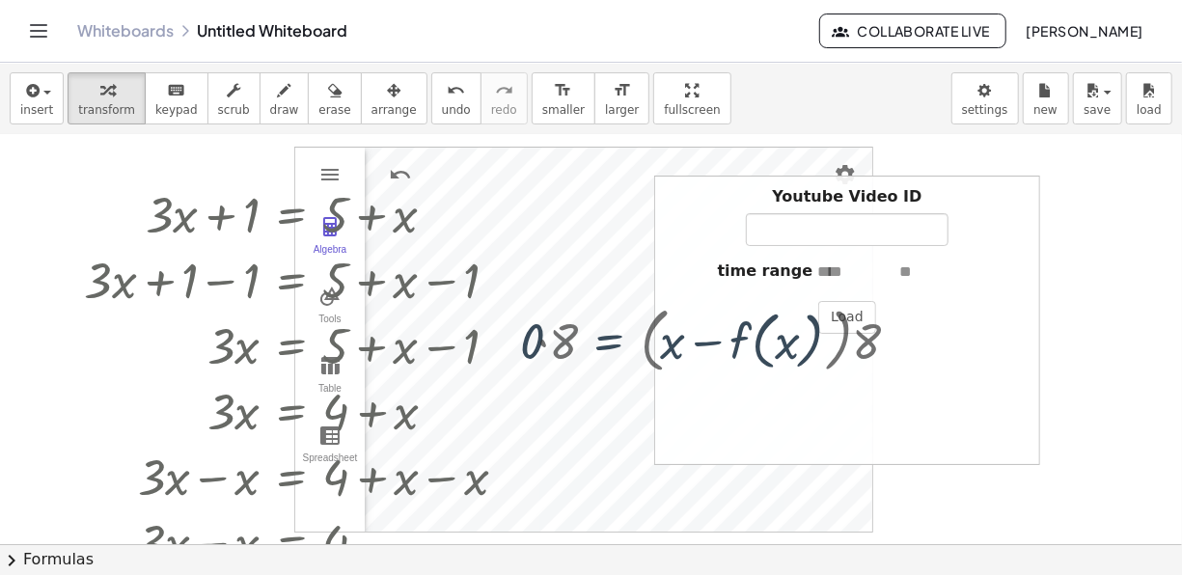
scroll to position [0, 0]
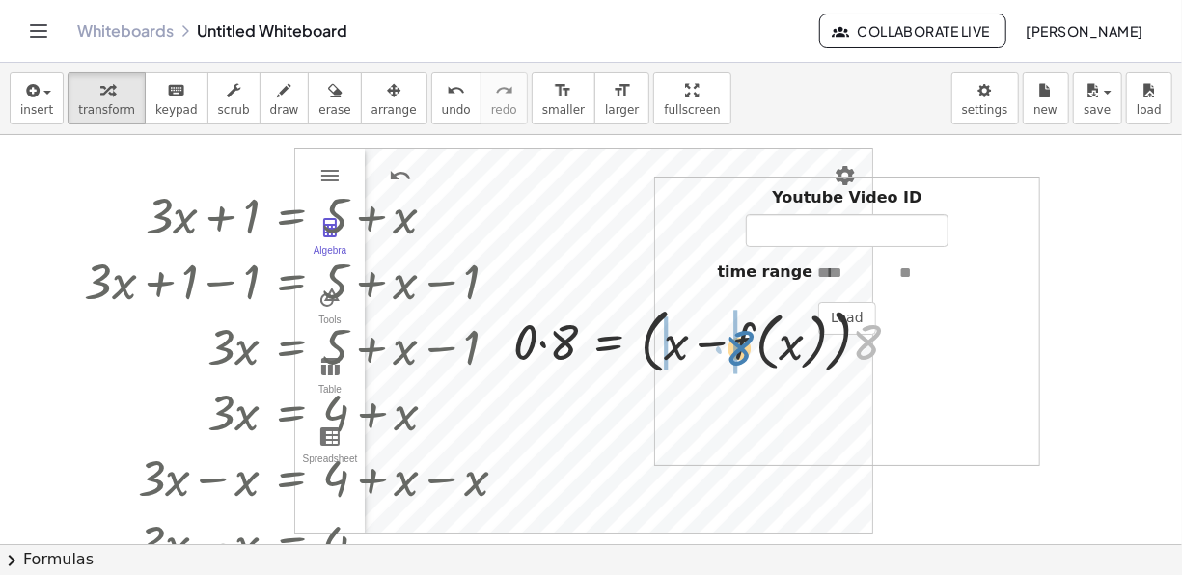
drag, startPoint x: 863, startPoint y: 340, endPoint x: 740, endPoint y: 341, distance: 123.5
click at [740, 343] on div at bounding box center [714, 340] width 421 height 80
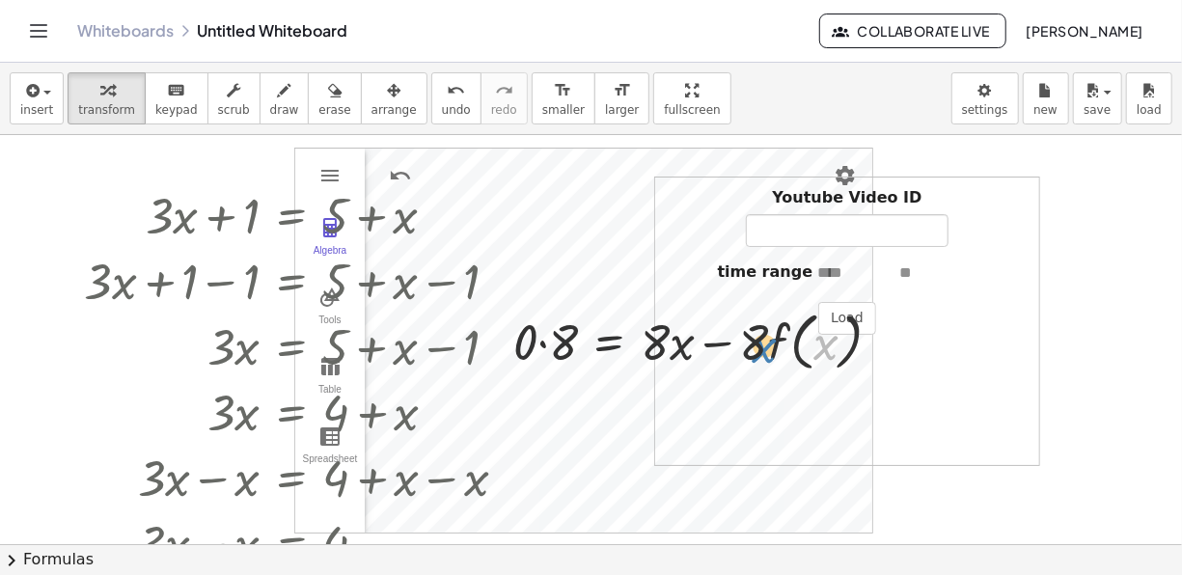
drag, startPoint x: 832, startPoint y: 342, endPoint x: 771, endPoint y: 344, distance: 60.8
click at [771, 344] on div at bounding box center [705, 340] width 402 height 73
click at [781, 336] on div at bounding box center [705, 340] width 402 height 73
click at [815, 336] on div at bounding box center [705, 340] width 402 height 73
click at [748, 344] on div at bounding box center [705, 340] width 402 height 73
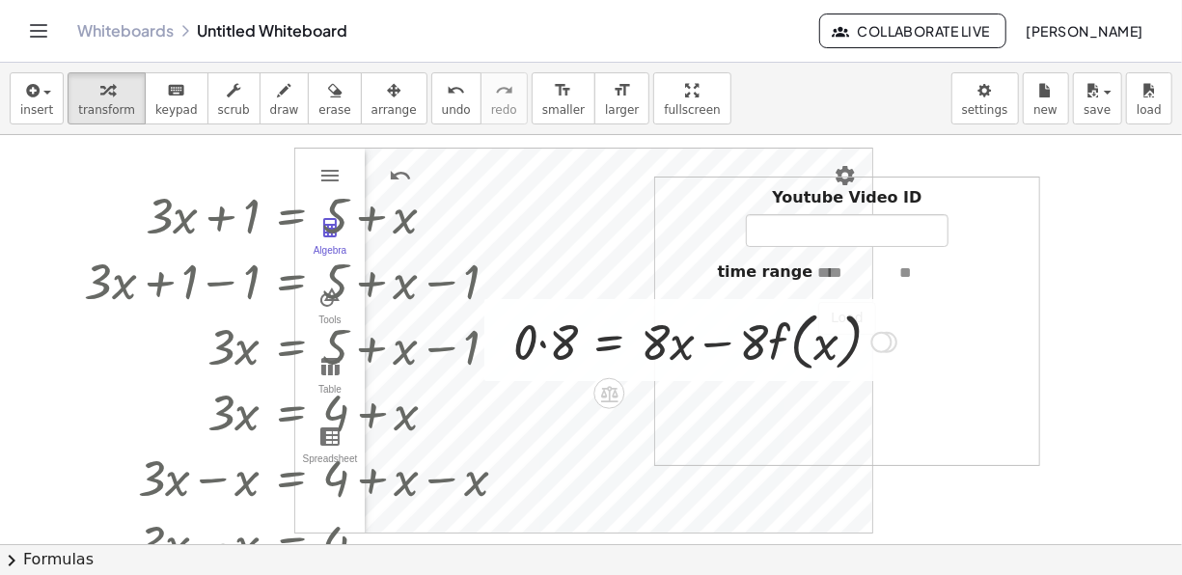
click at [725, 338] on div at bounding box center [705, 340] width 402 height 73
drag, startPoint x: 564, startPoint y: 343, endPoint x: 653, endPoint y: 345, distance: 88.8
click at [654, 347] on div at bounding box center [705, 340] width 402 height 73
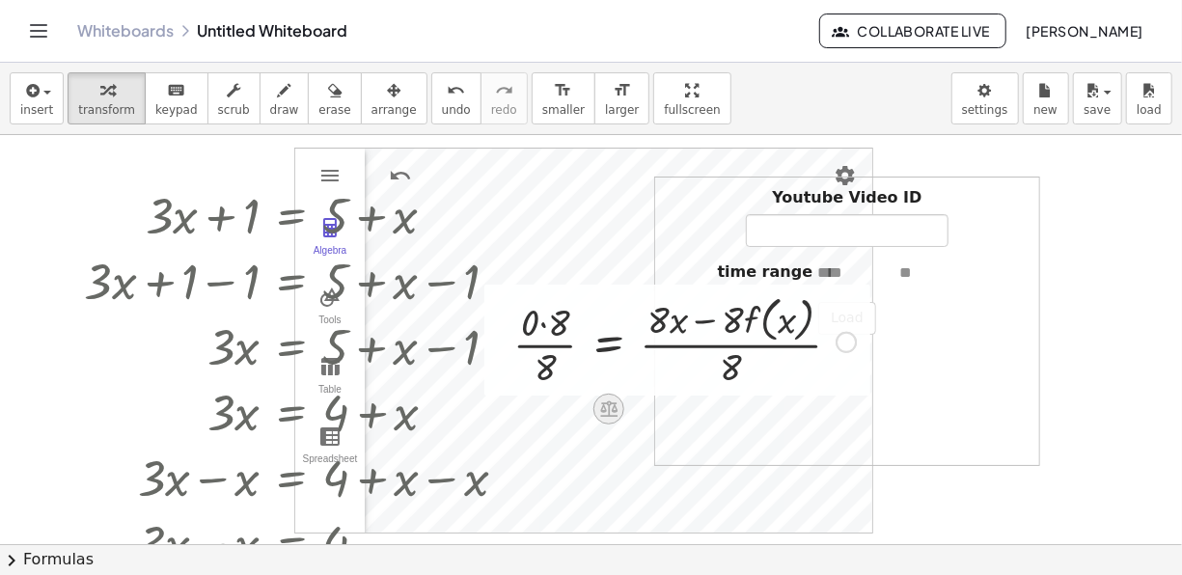
click at [609, 408] on icon at bounding box center [608, 409] width 17 height 16
click at [644, 410] on span "÷" at bounding box center [646, 409] width 11 height 28
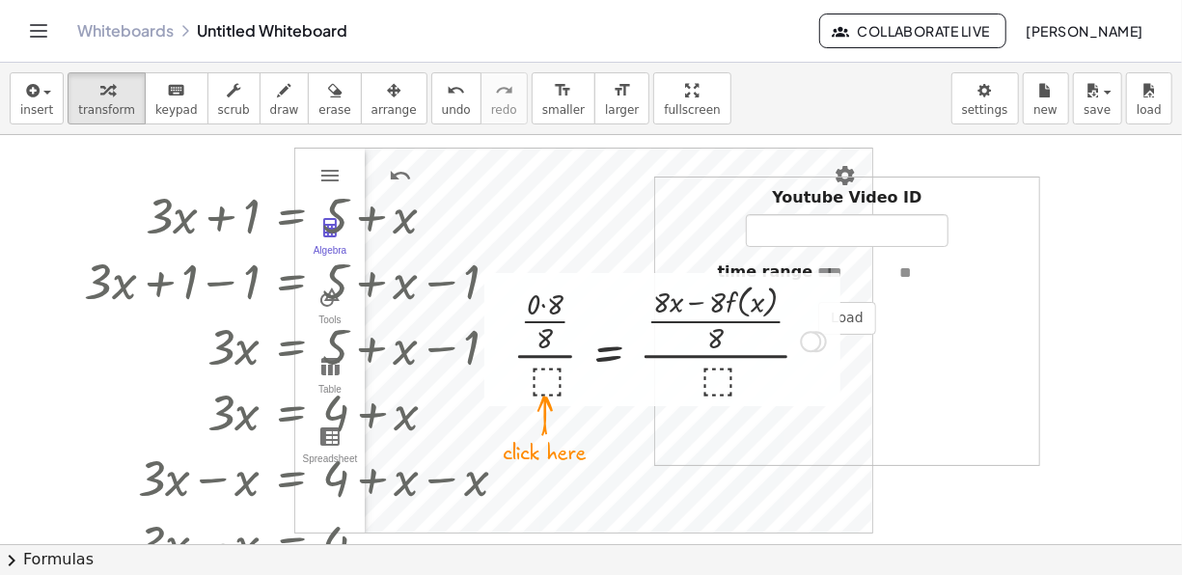
click at [545, 381] on div at bounding box center [670, 339] width 332 height 123
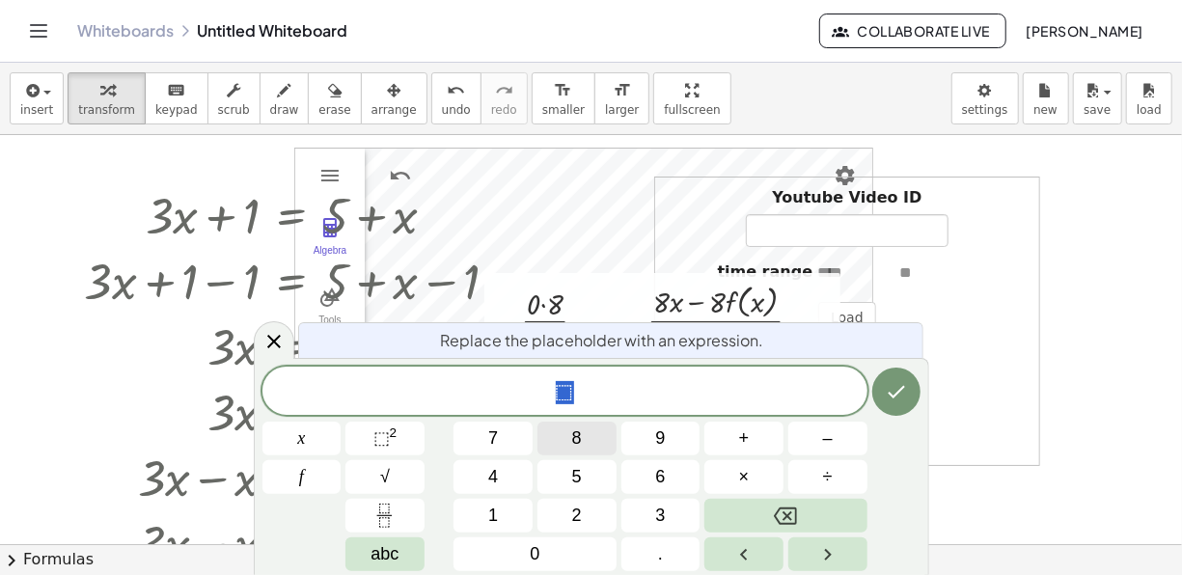
click at [556, 444] on button "8" at bounding box center [576, 439] width 79 height 34
click at [889, 388] on icon "Done" at bounding box center [896, 391] width 23 height 23
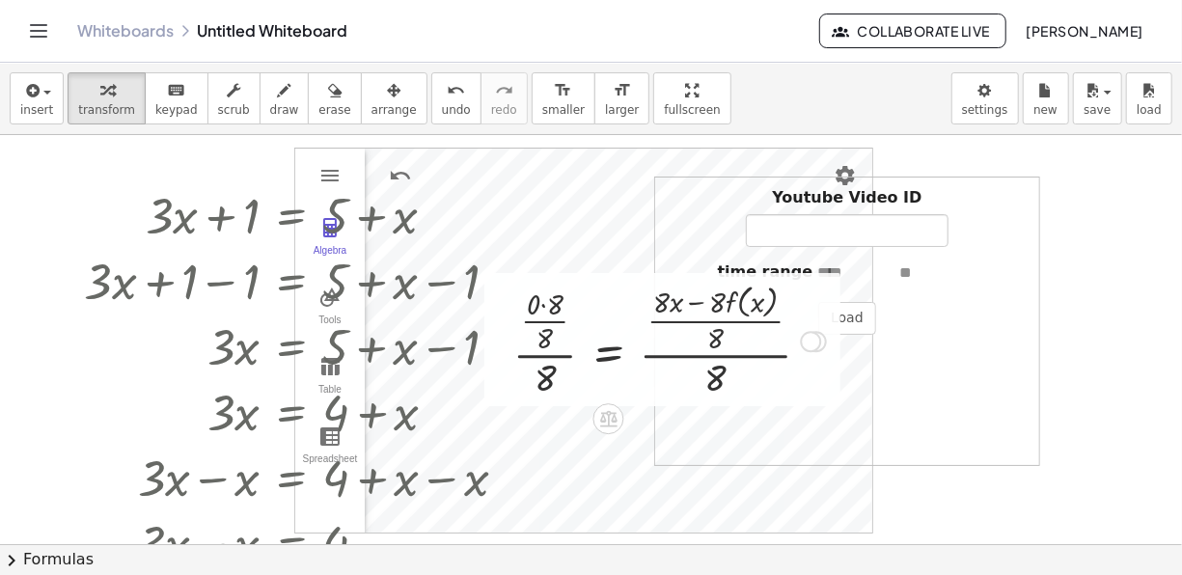
drag, startPoint x: 545, startPoint y: 333, endPoint x: 545, endPoint y: 311, distance: 22.2
click at [546, 333] on div at bounding box center [670, 339] width 332 height 123
click at [545, 301] on div at bounding box center [670, 339] width 332 height 123
click at [688, 307] on div at bounding box center [680, 339] width 312 height 123
click at [694, 314] on div at bounding box center [680, 339] width 312 height 123
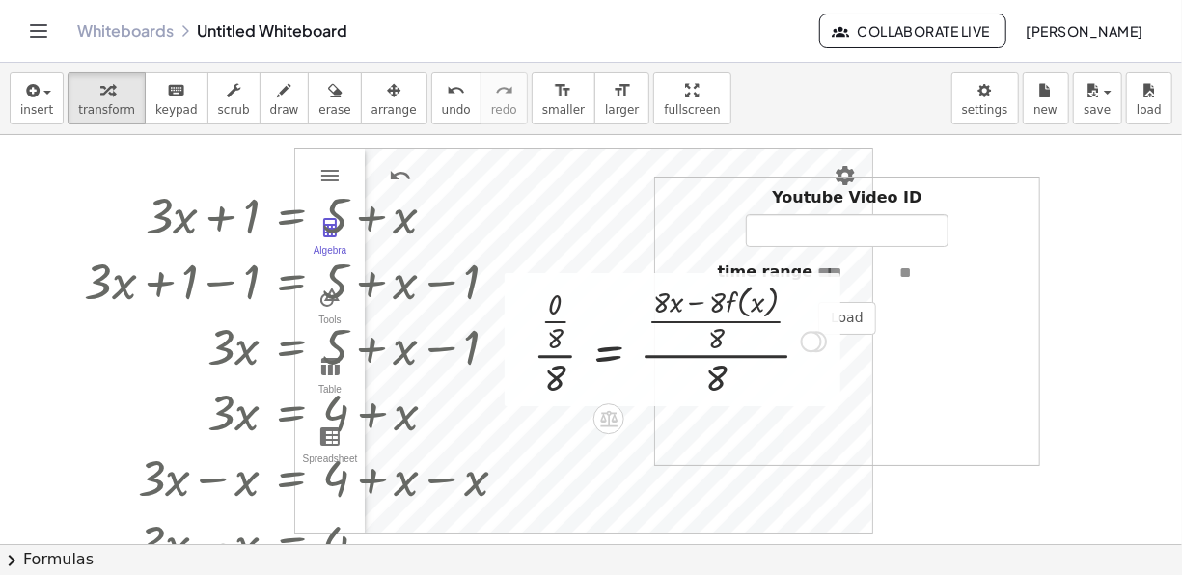
drag, startPoint x: 550, startPoint y: 318, endPoint x: 539, endPoint y: 389, distance: 71.2
click at [543, 349] on div at bounding box center [680, 339] width 312 height 123
drag, startPoint x: 559, startPoint y: 380, endPoint x: 560, endPoint y: 343, distance: 36.7
click at [560, 343] on div at bounding box center [680, 339] width 312 height 123
click at [544, 378] on div at bounding box center [668, 339] width 336 height 123
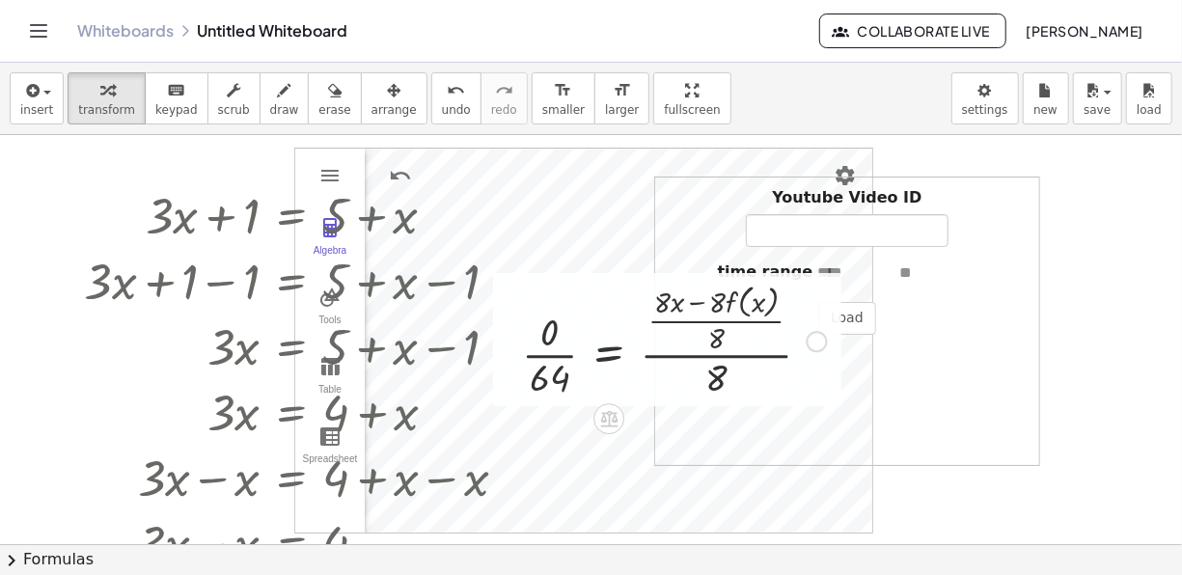
click at [715, 298] on div at bounding box center [674, 339] width 324 height 123
click at [663, 301] on div at bounding box center [674, 339] width 324 height 123
click at [717, 336] on div at bounding box center [674, 339] width 324 height 123
drag, startPoint x: 715, startPoint y: 379, endPoint x: 719, endPoint y: 344, distance: 34.9
click at [719, 344] on div at bounding box center [674, 339] width 324 height 123
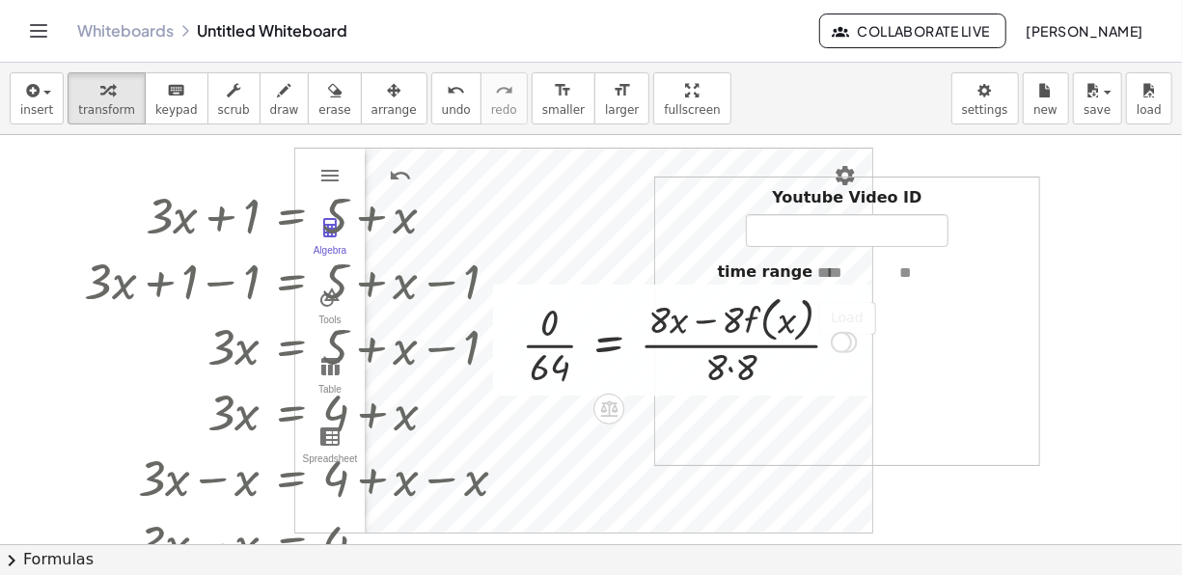
click at [732, 365] on div at bounding box center [689, 340] width 354 height 102
click at [667, 325] on div at bounding box center [689, 340] width 354 height 102
click at [724, 323] on div at bounding box center [689, 340] width 354 height 102
click at [800, 336] on div at bounding box center [689, 340] width 354 height 102
